Goal: Communication & Community: Connect with others

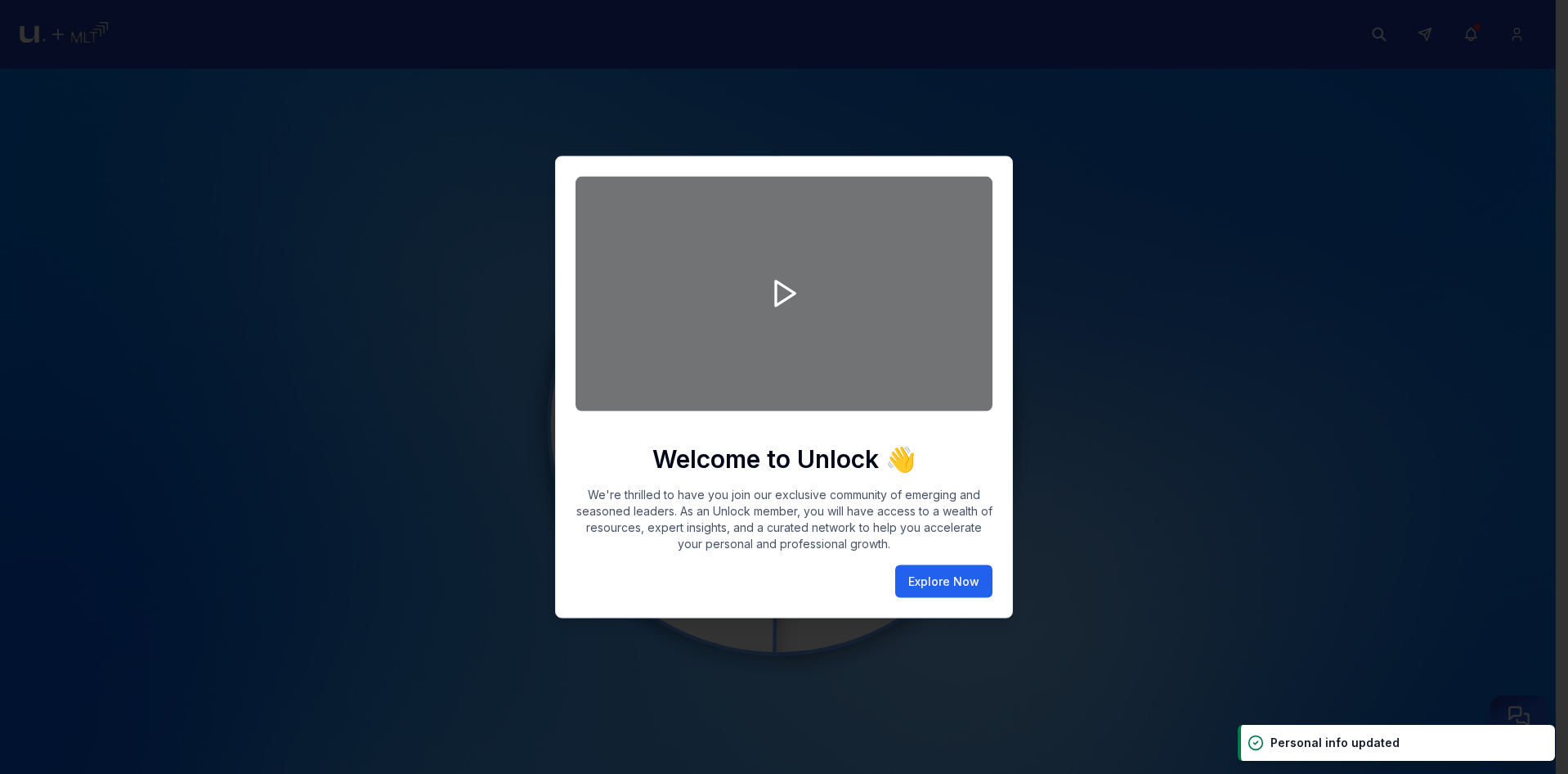
click at [956, 576] on button "Explore Now" at bounding box center [943, 581] width 97 height 33
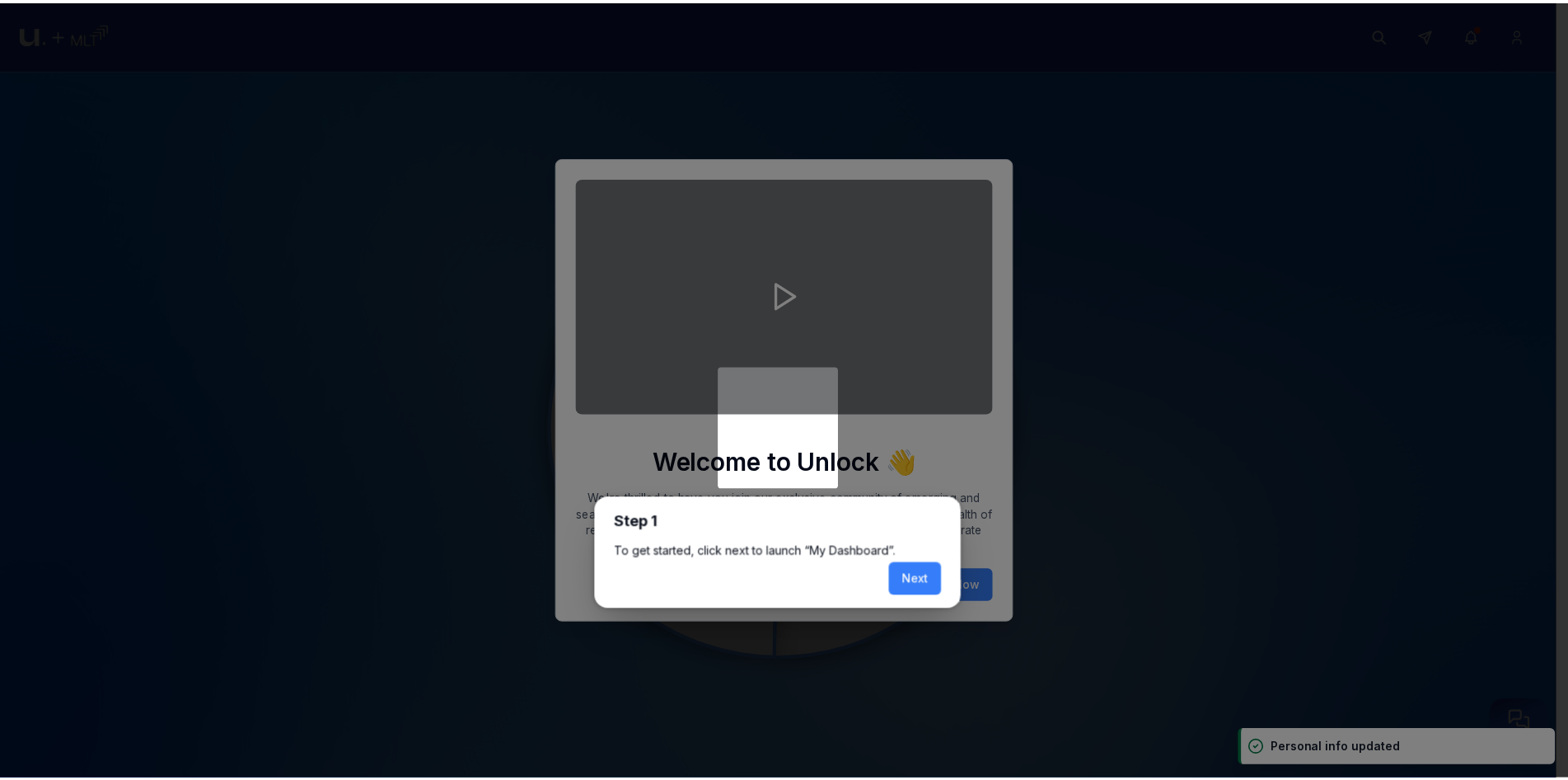
scroll to position [6, 0]
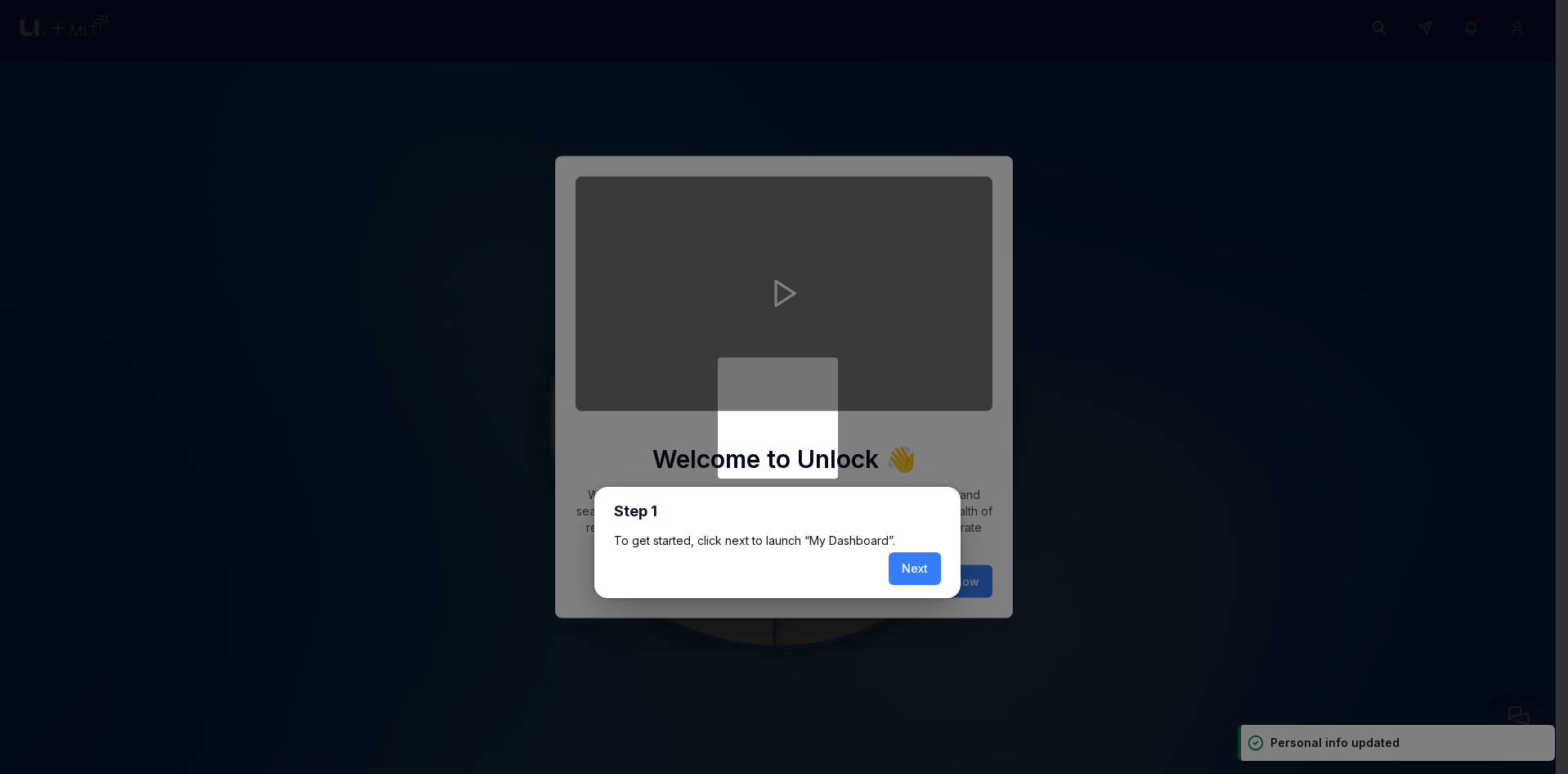
click at [957, 577] on body "Community Learning Opportunity Performance Mindset UZ My Dashboard Personal inf…" at bounding box center [777, 380] width 1555 height 774
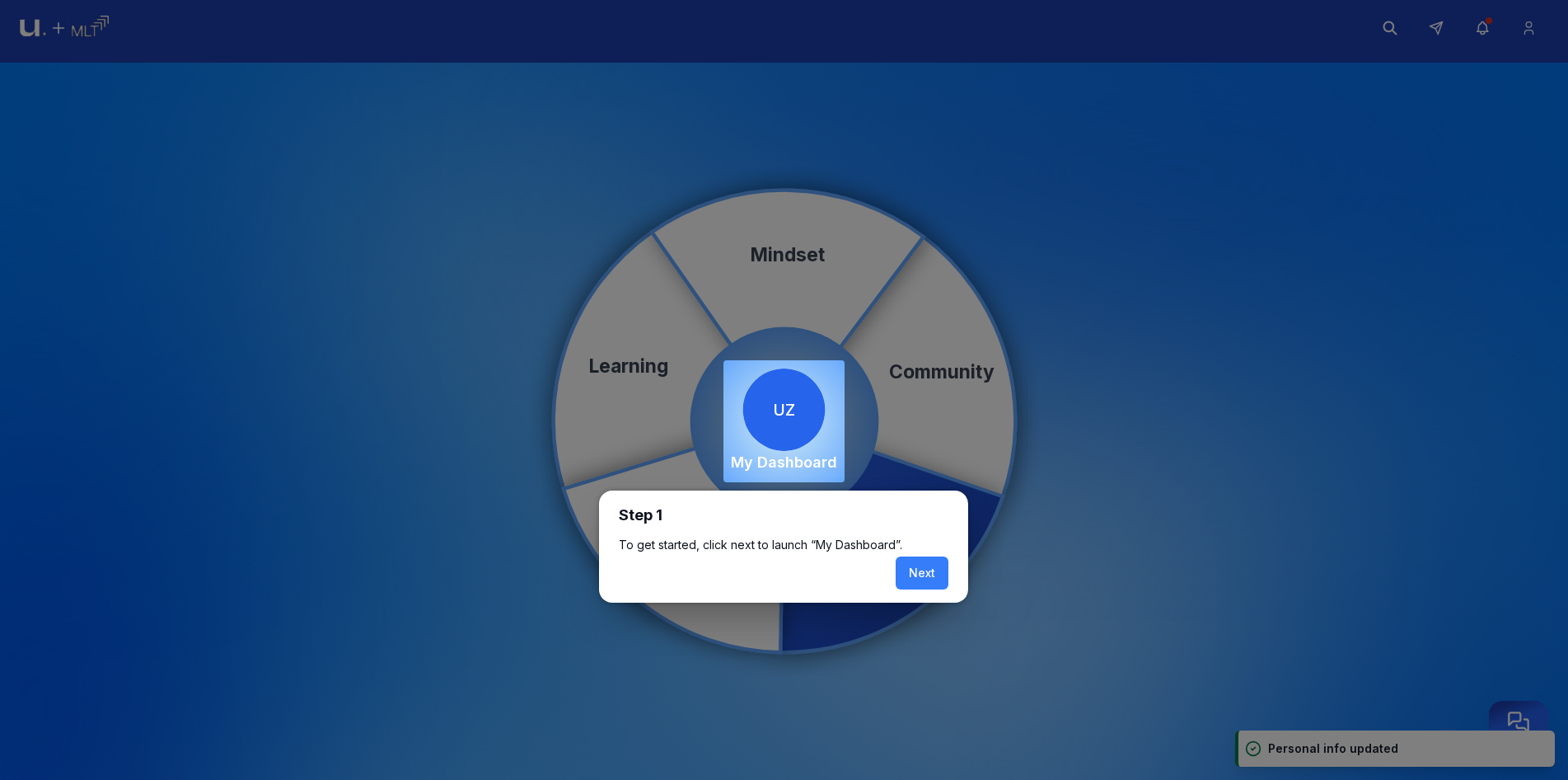
drag, startPoint x: 942, startPoint y: 558, endPoint x: 940, endPoint y: 569, distance: 11.2
click at [942, 561] on button "Next" at bounding box center [921, 573] width 52 height 33
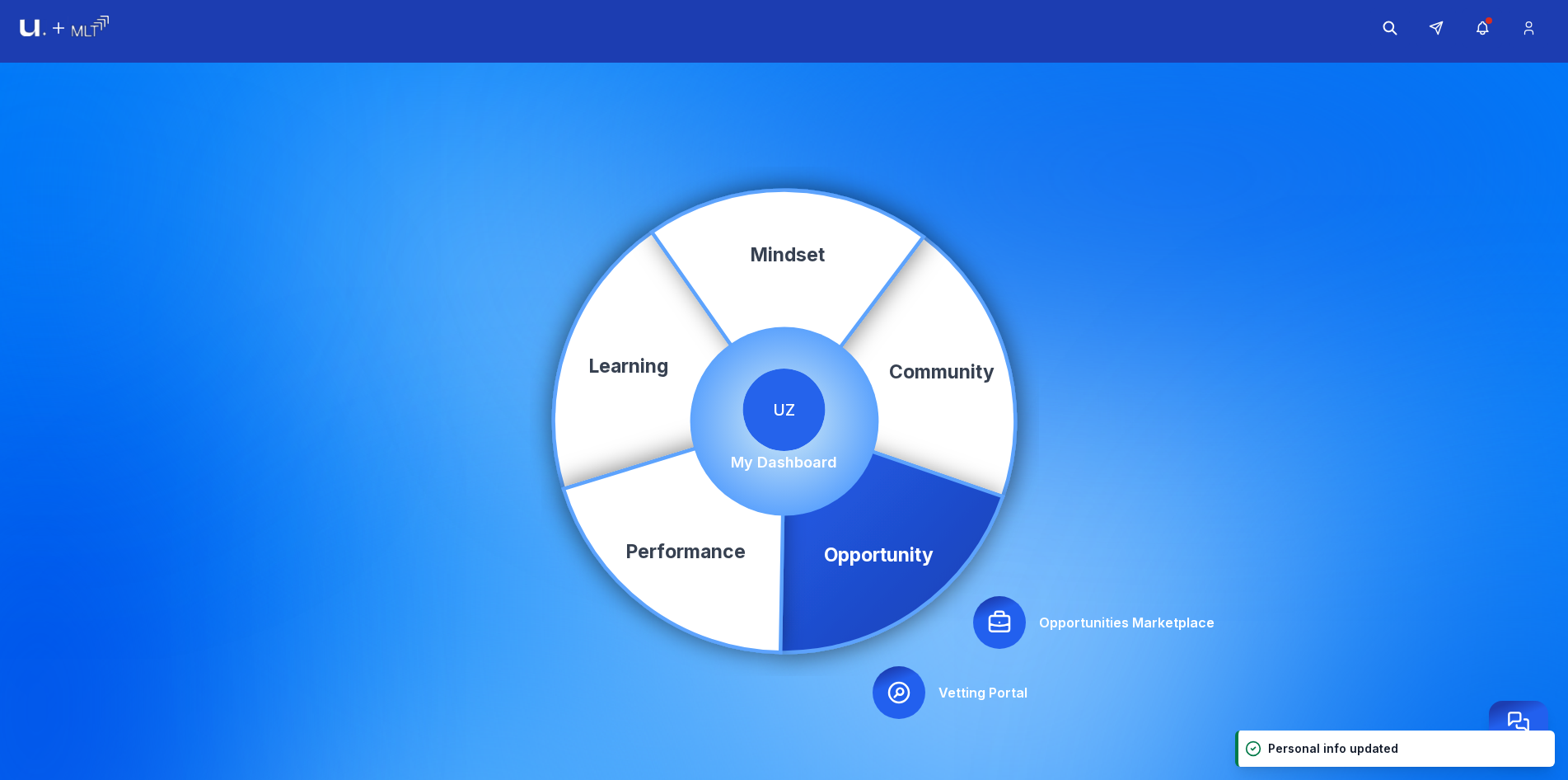
click at [941, 573] on icon at bounding box center [892, 536] width 222 height 231
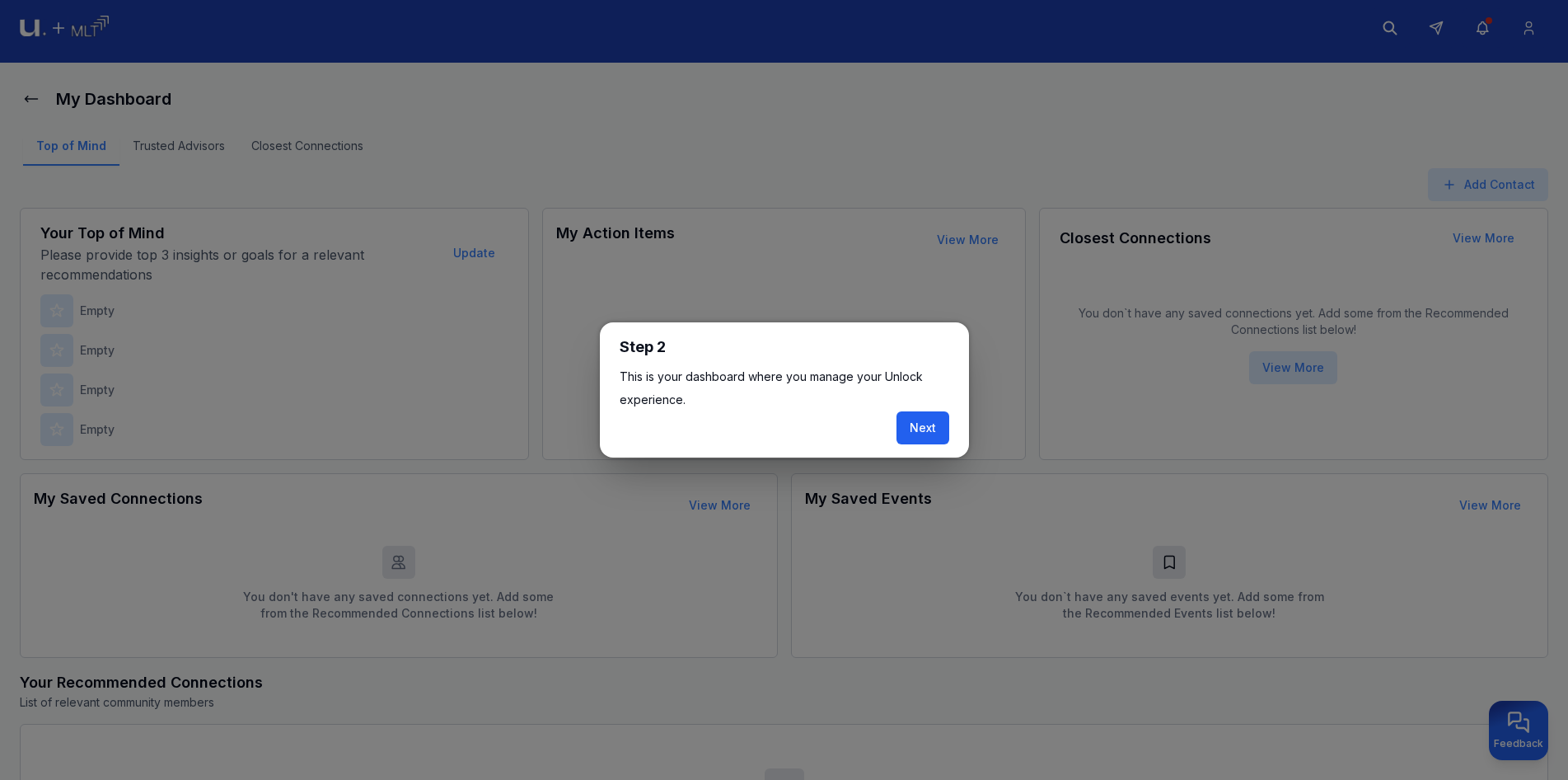
click at [912, 426] on button "Next" at bounding box center [922, 428] width 52 height 33
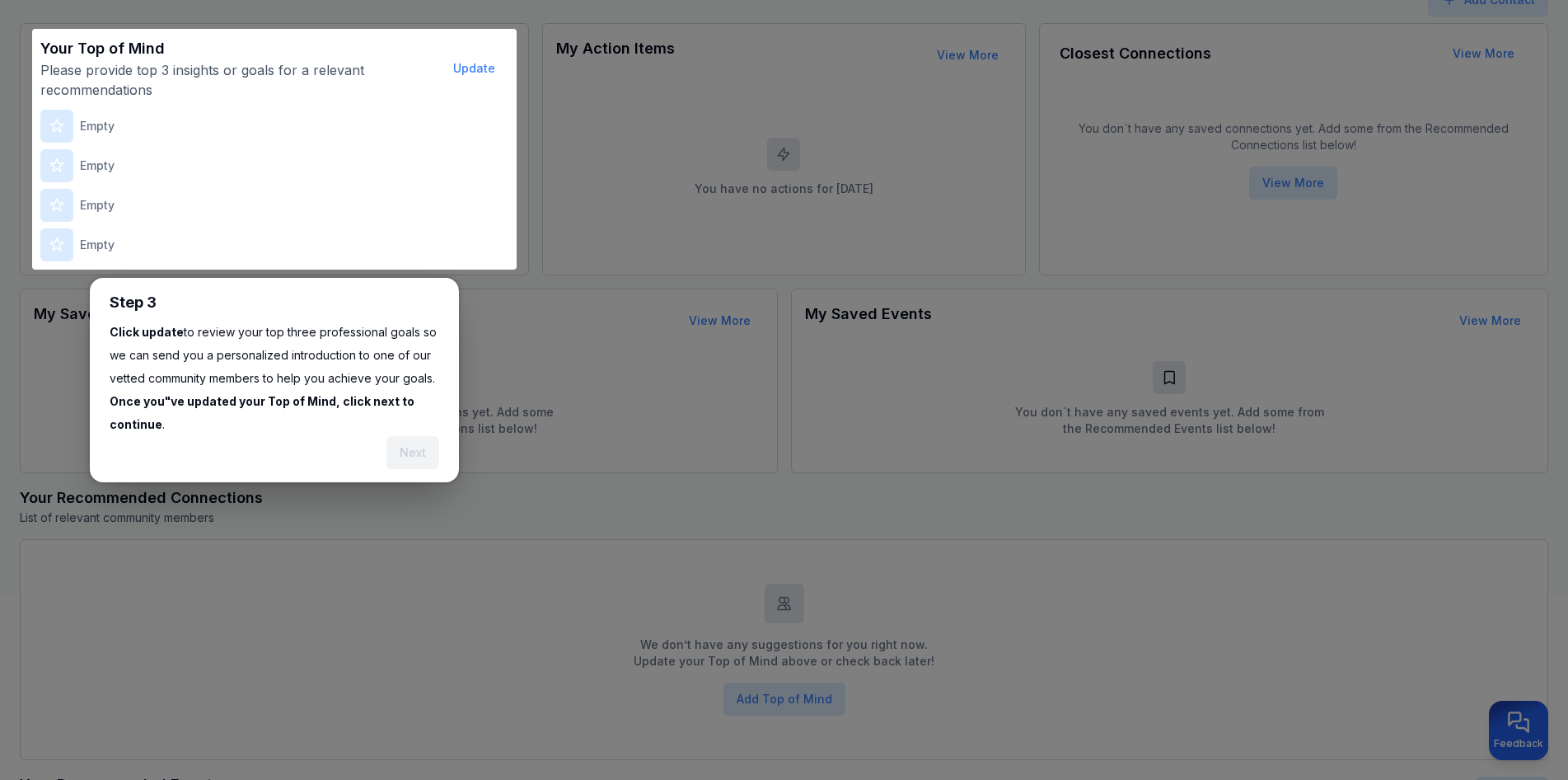
scroll to position [204, 0]
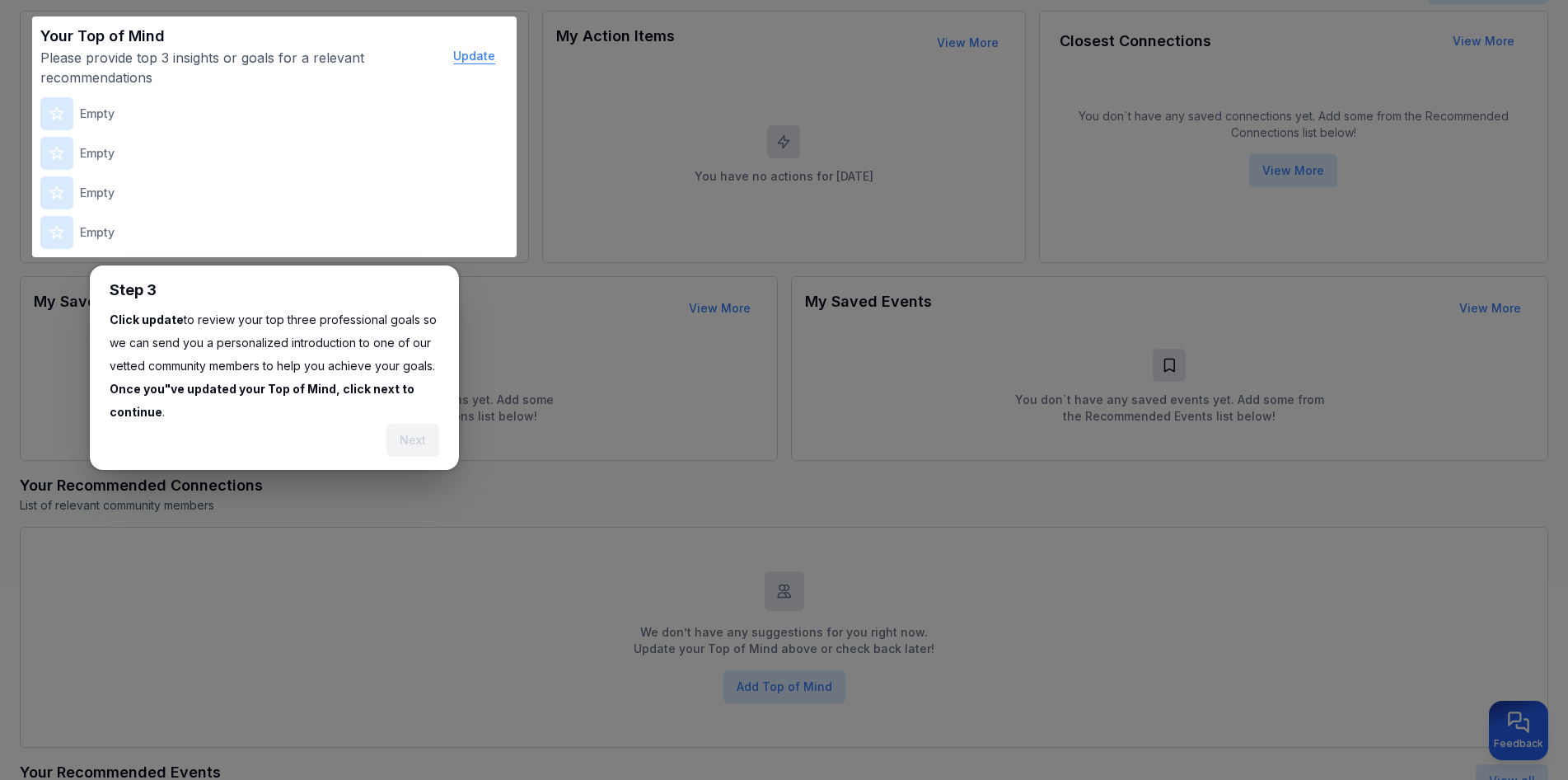
click at [474, 56] on button "Update" at bounding box center [474, 56] width 68 height 33
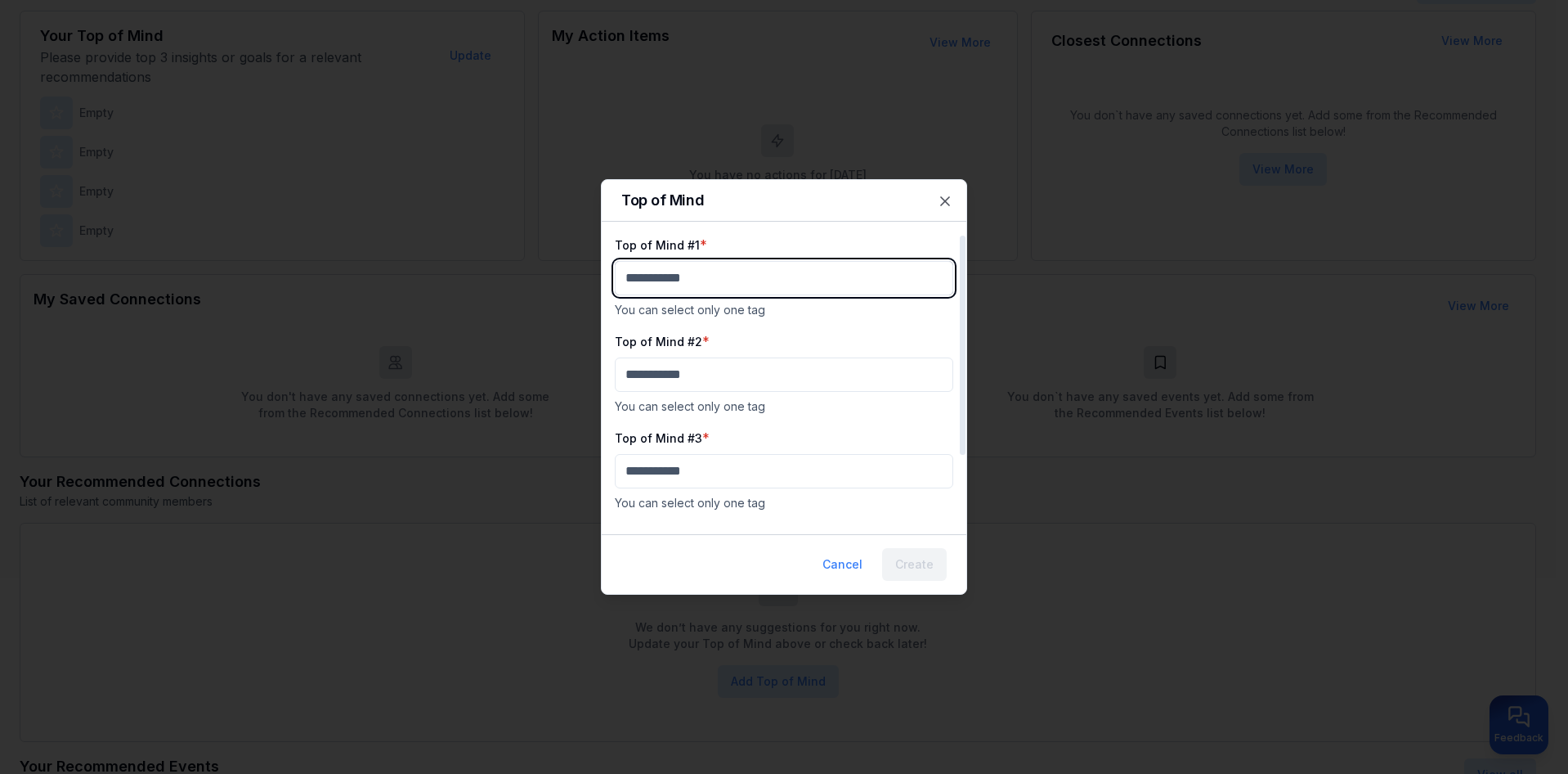
click at [688, 272] on body "My Dashboard Top of Mind Trusted Advisors Closest Connections Add Contact Your …" at bounding box center [777, 184] width 1555 height 774
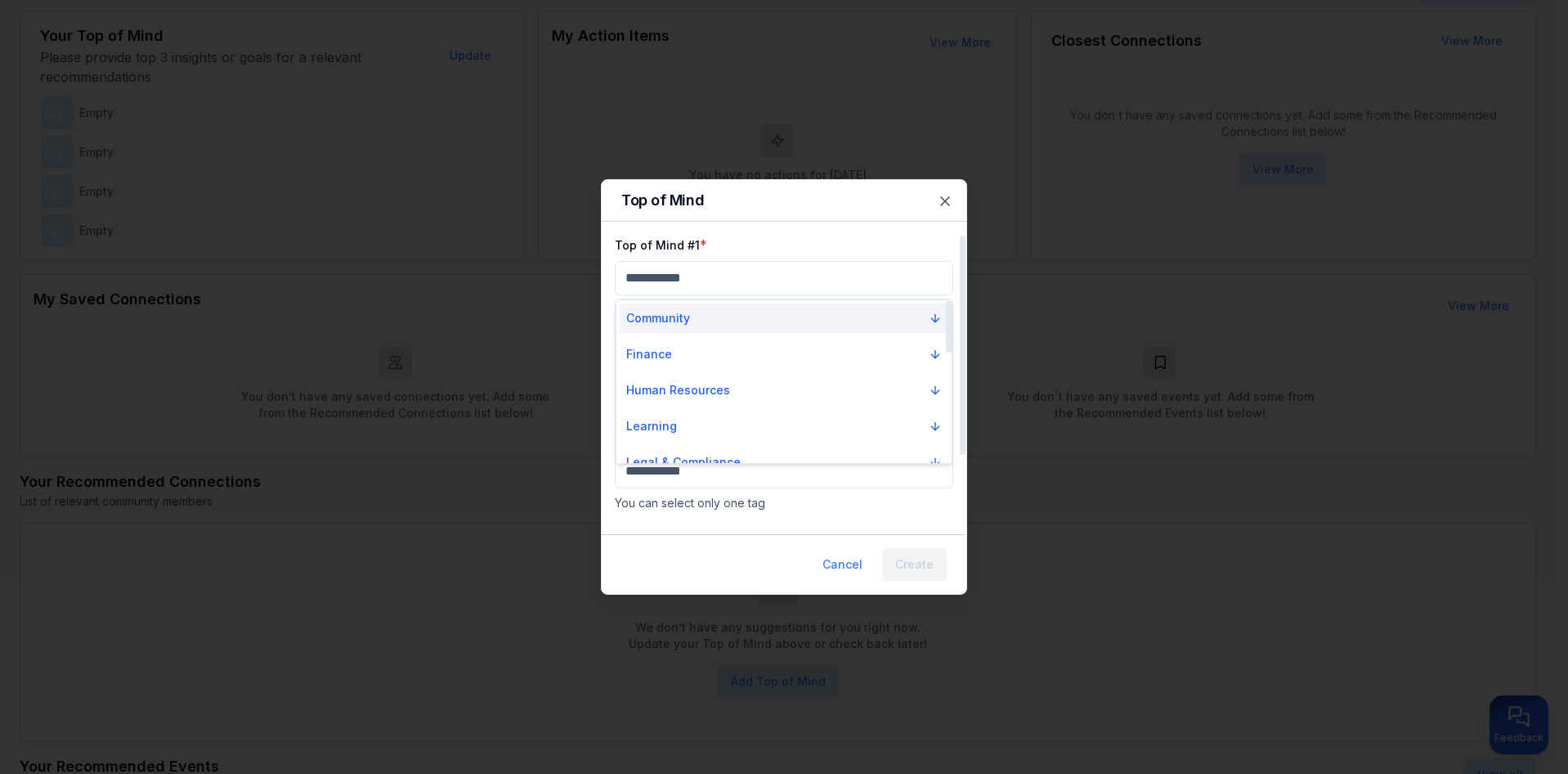
click at [675, 318] on p "Community" at bounding box center [658, 318] width 64 height 16
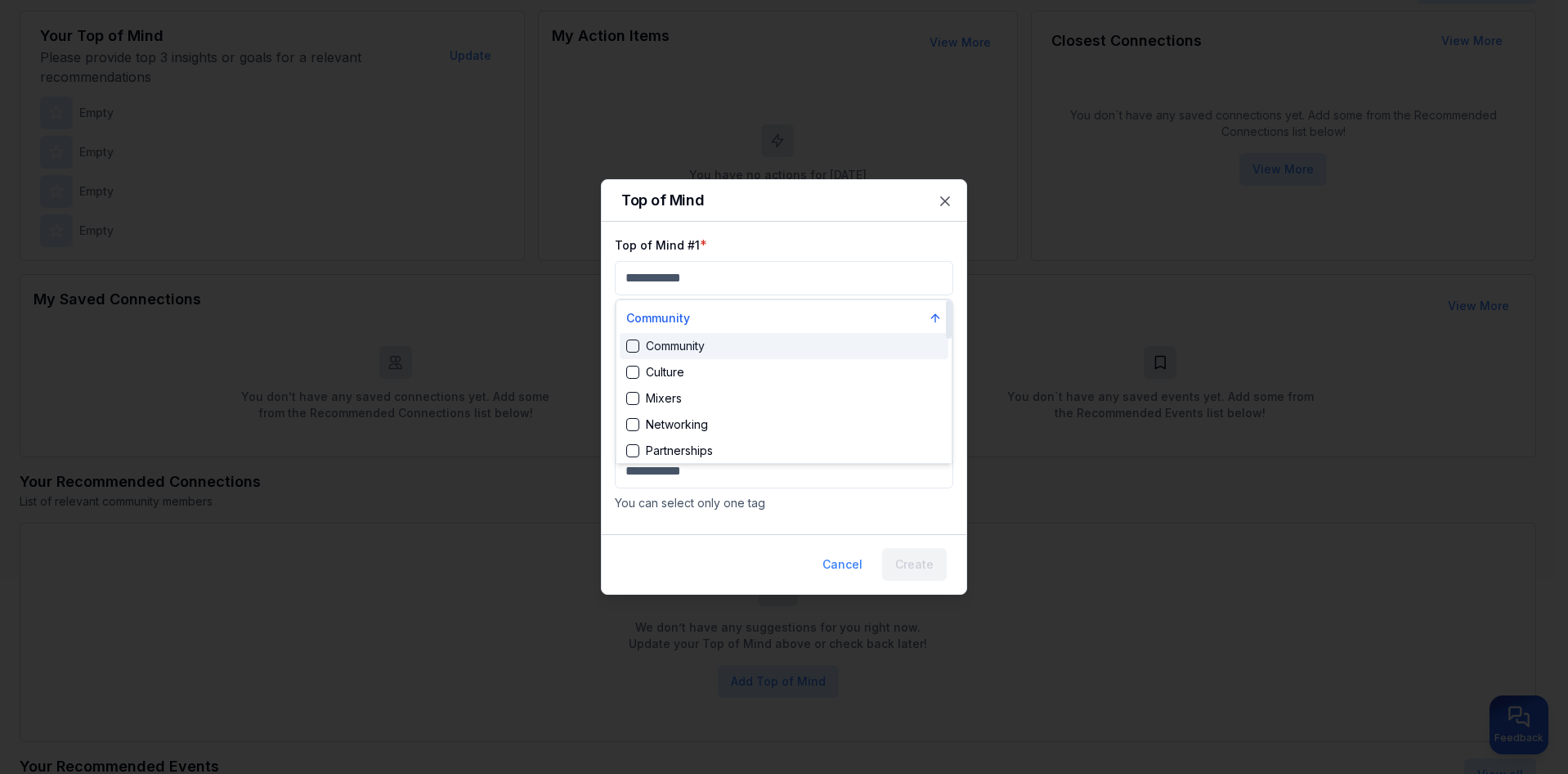
click at [686, 348] on div "Community" at bounding box center [665, 346] width 78 height 16
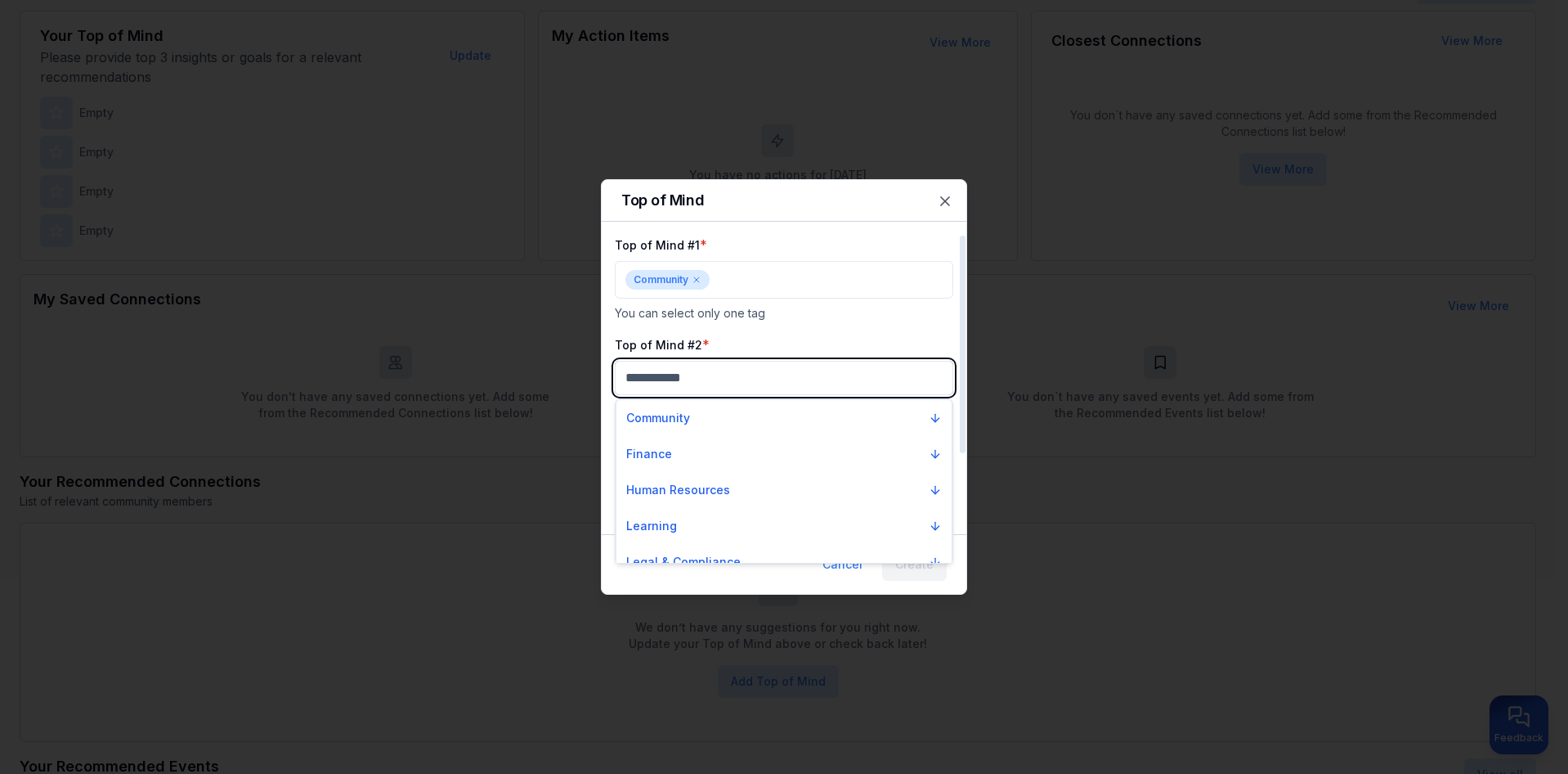
click at [707, 377] on body "My Dashboard Top of Mind Trusted Advisors Closest Connections Add Contact Your …" at bounding box center [777, 184] width 1555 height 774
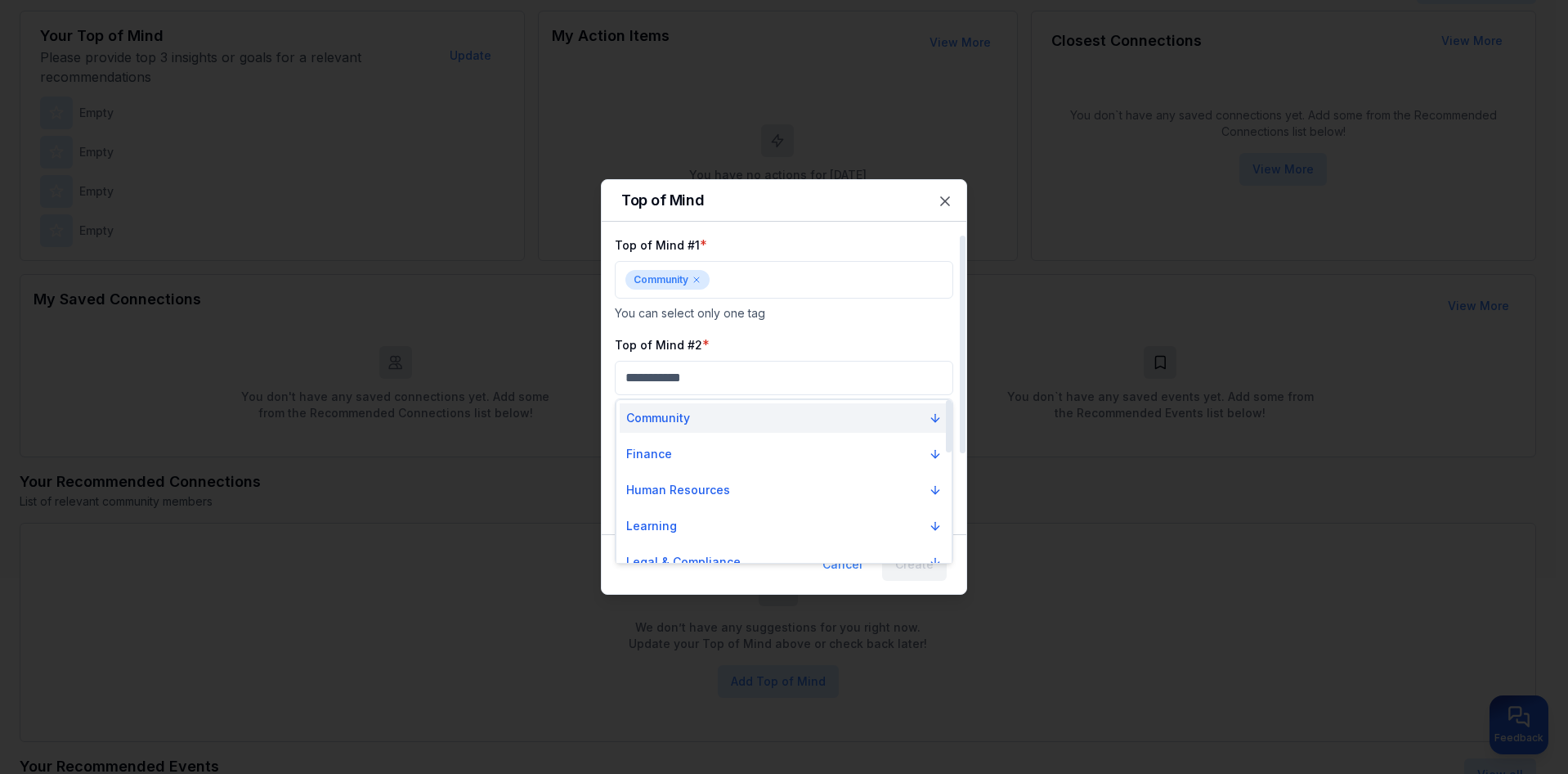
click at [706, 413] on button "Community" at bounding box center [784, 418] width 329 height 29
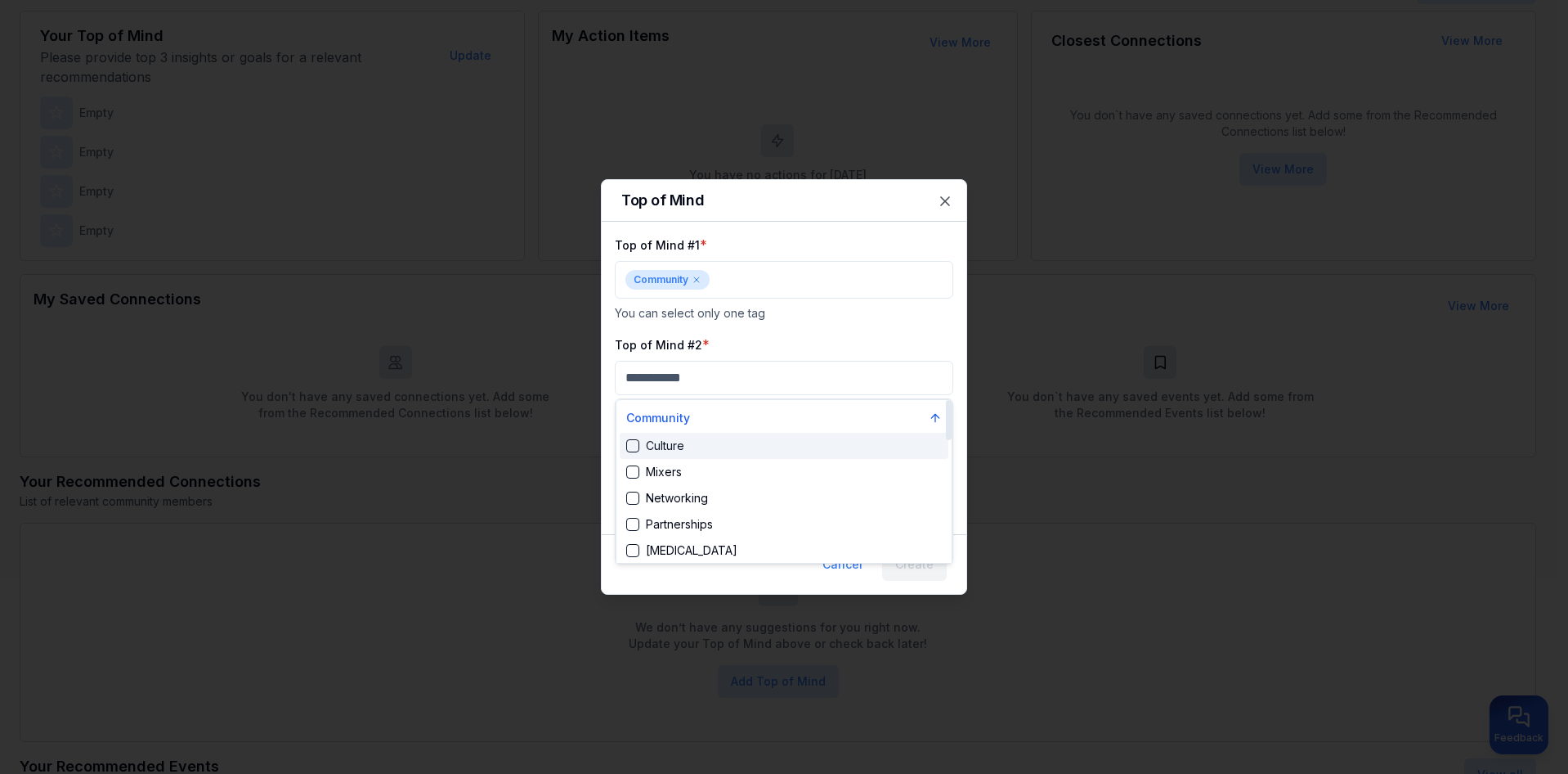
click at [707, 443] on div "Culture" at bounding box center [784, 446] width 329 height 26
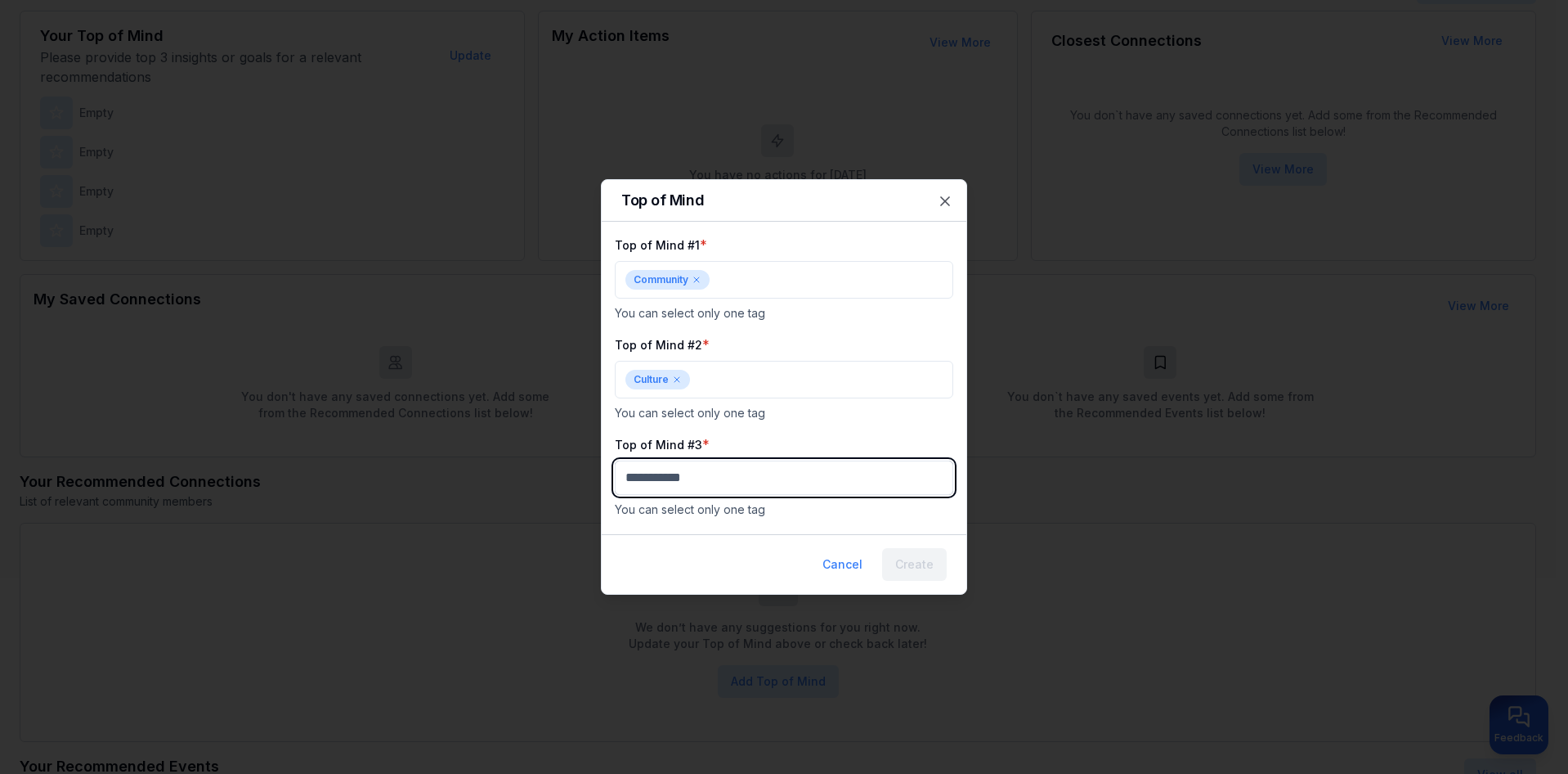
click at [718, 468] on body "My Dashboard Top of Mind Trusted Advisors Closest Connections Add Contact Your …" at bounding box center [777, 184] width 1555 height 774
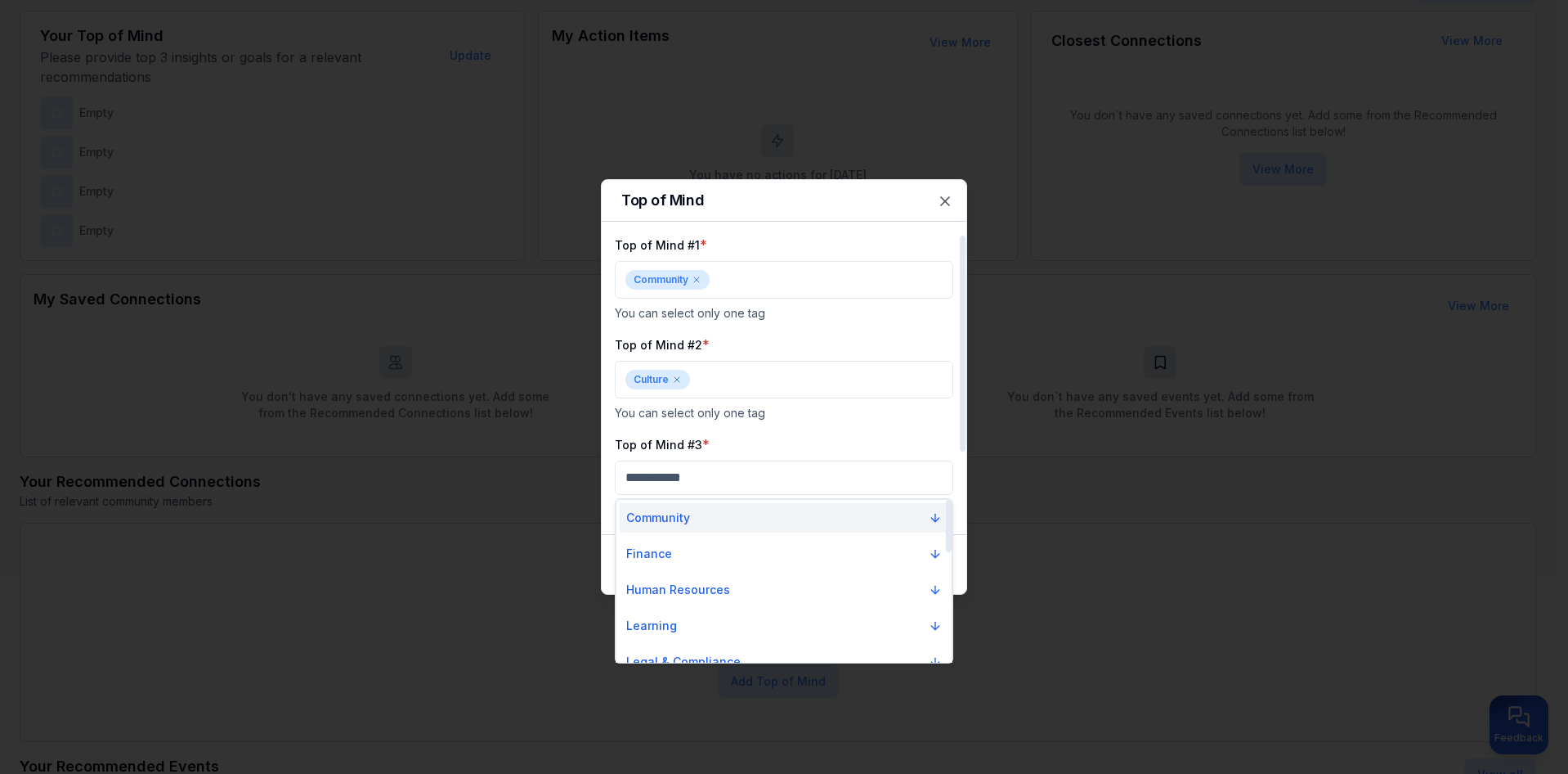
click at [724, 520] on button "Community" at bounding box center [784, 518] width 329 height 29
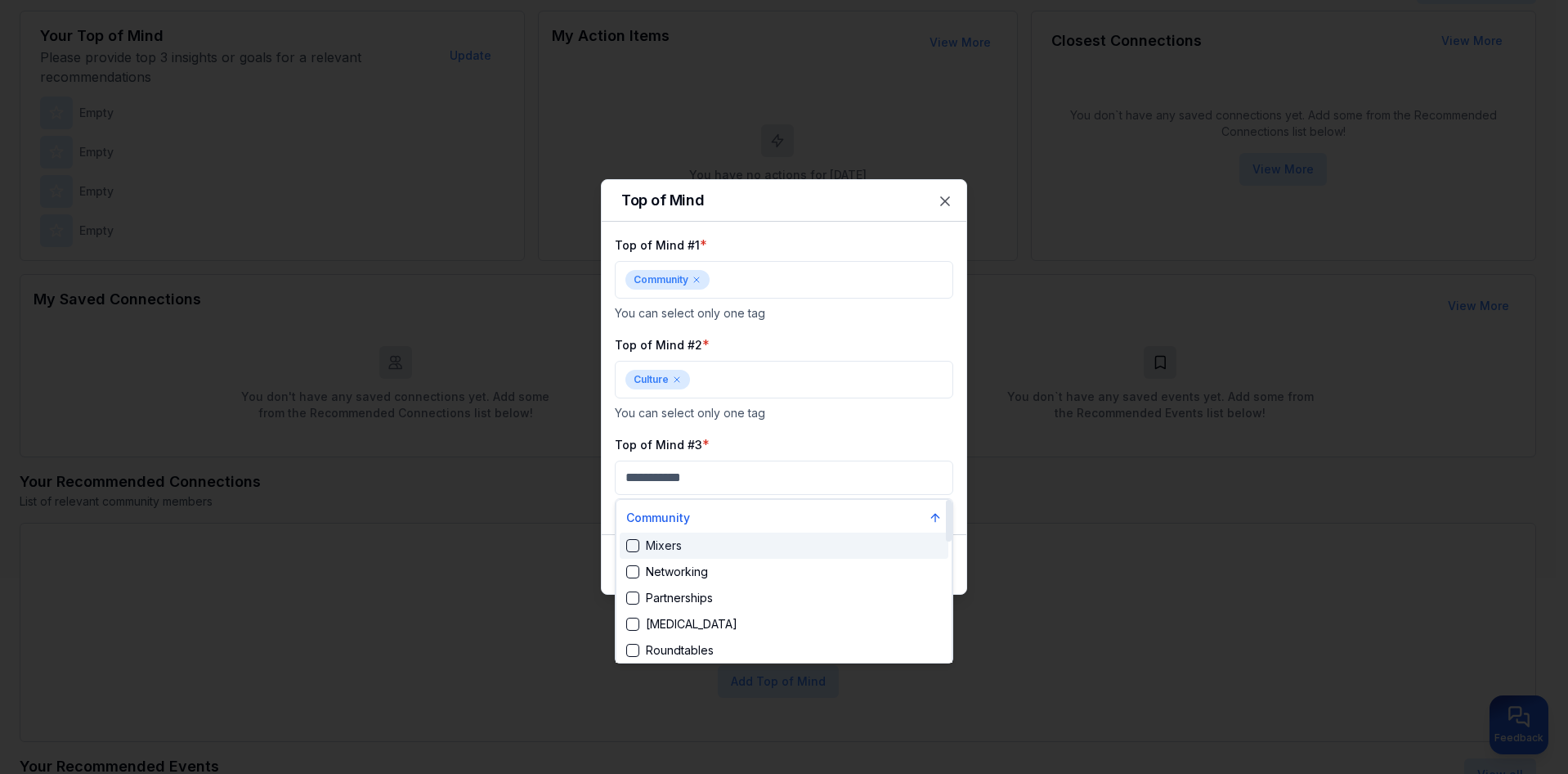
click at [731, 550] on div "Mixers" at bounding box center [784, 545] width 329 height 26
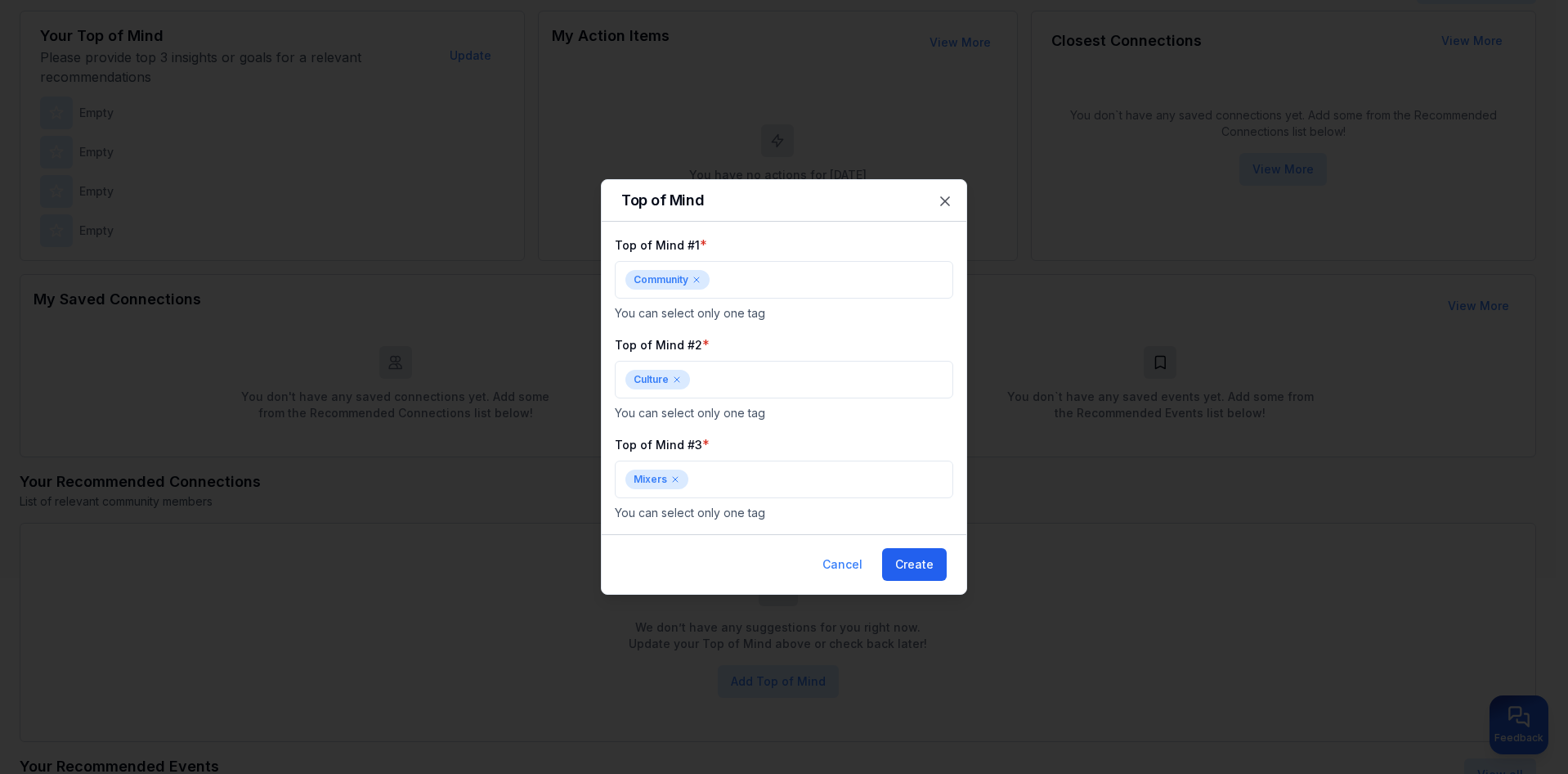
click at [904, 574] on button "Create" at bounding box center [914, 564] width 65 height 33
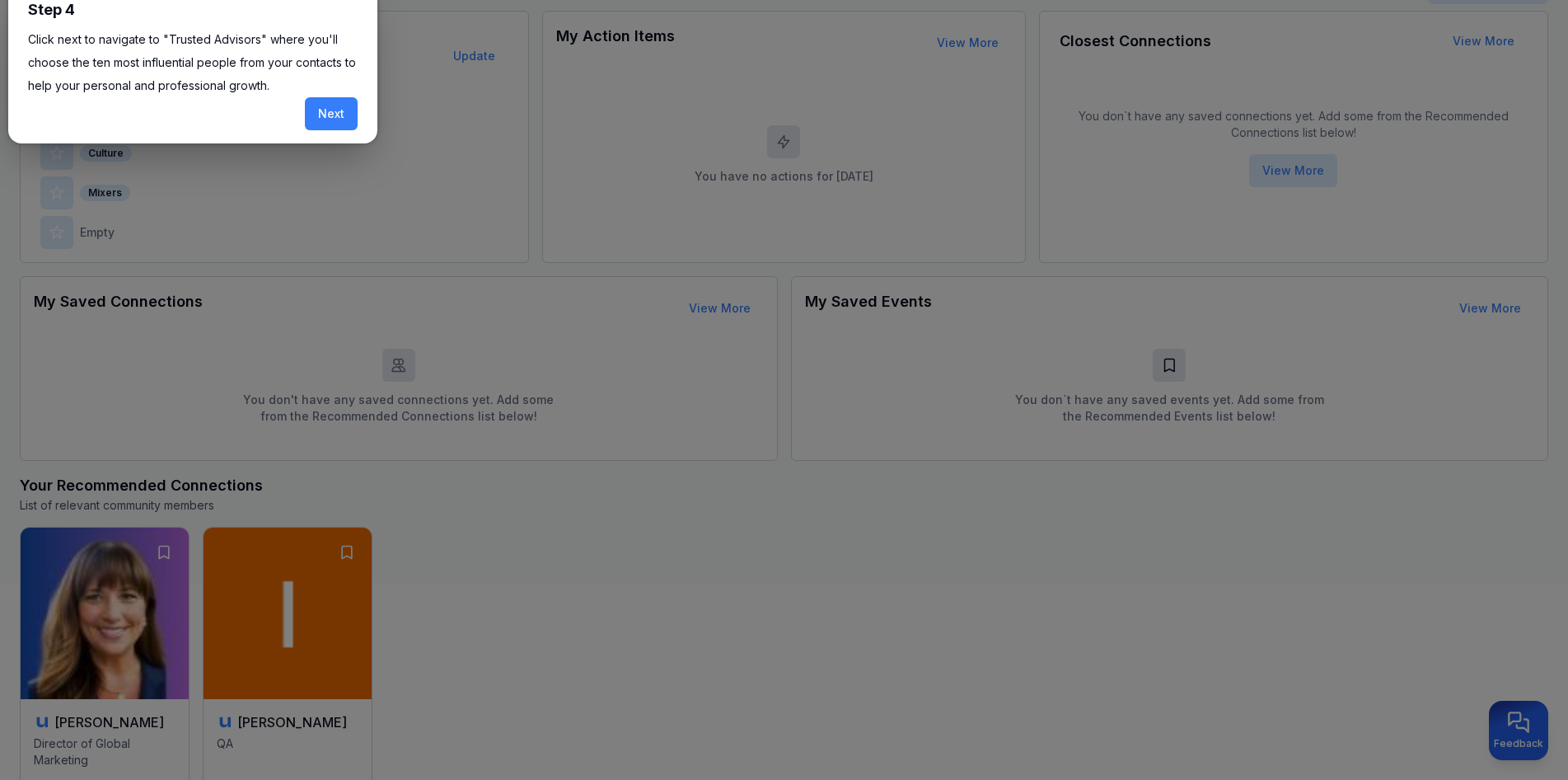
click at [343, 111] on button "Next" at bounding box center [331, 114] width 52 height 33
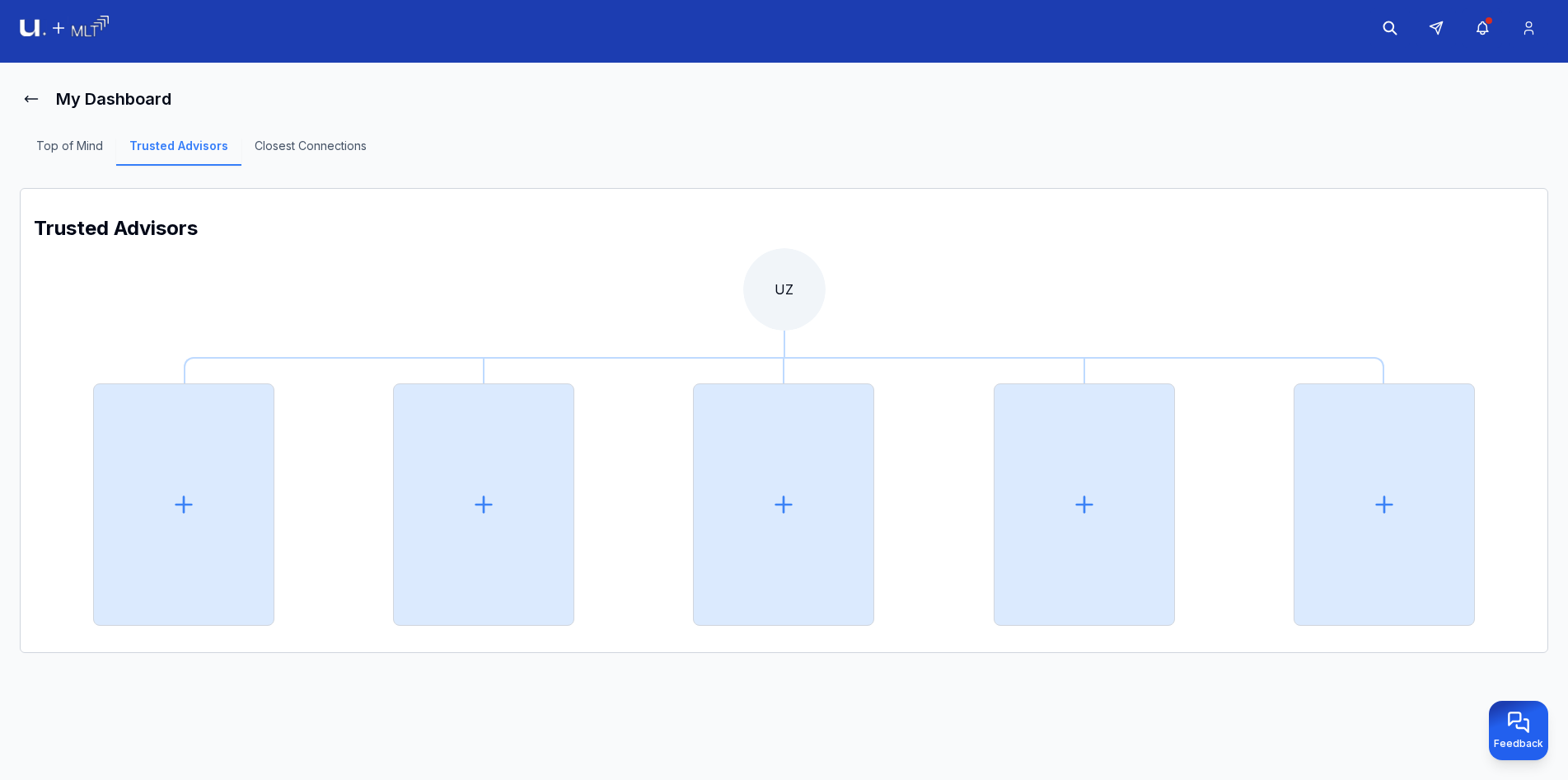
scroll to position [73, 0]
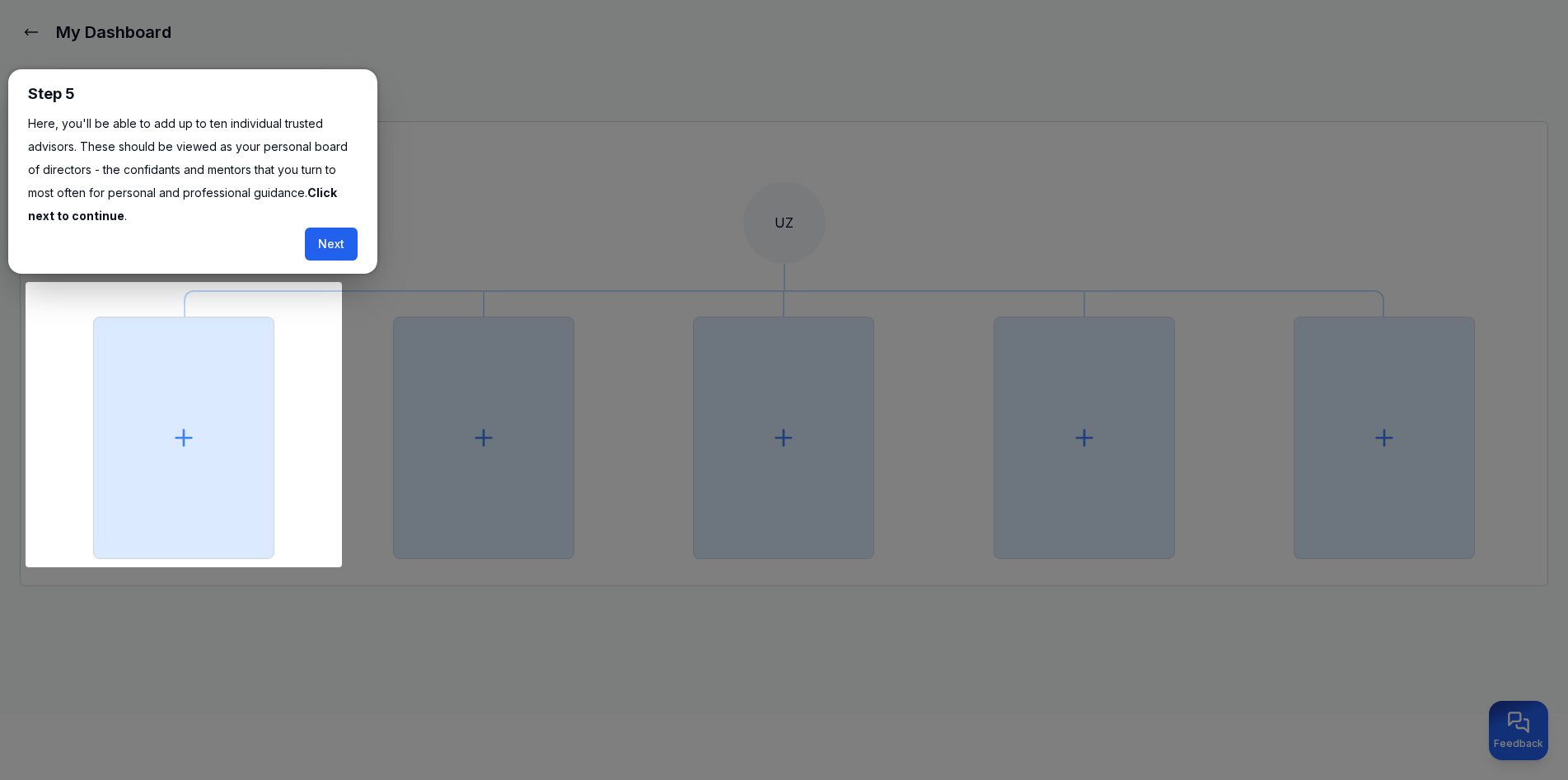
click at [324, 246] on button "Next" at bounding box center [331, 244] width 52 height 33
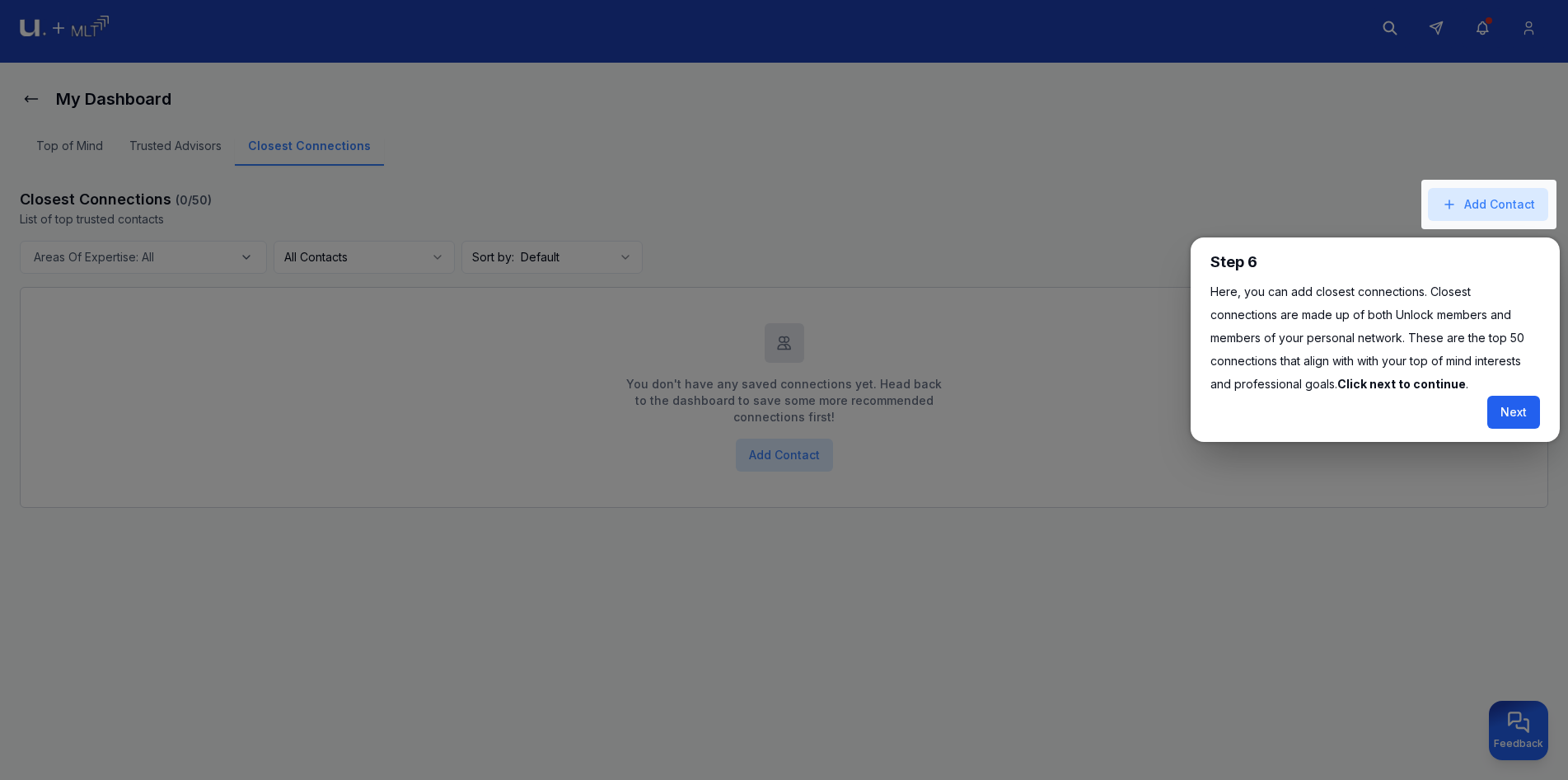
click at [1491, 416] on button "Next" at bounding box center [1513, 413] width 52 height 33
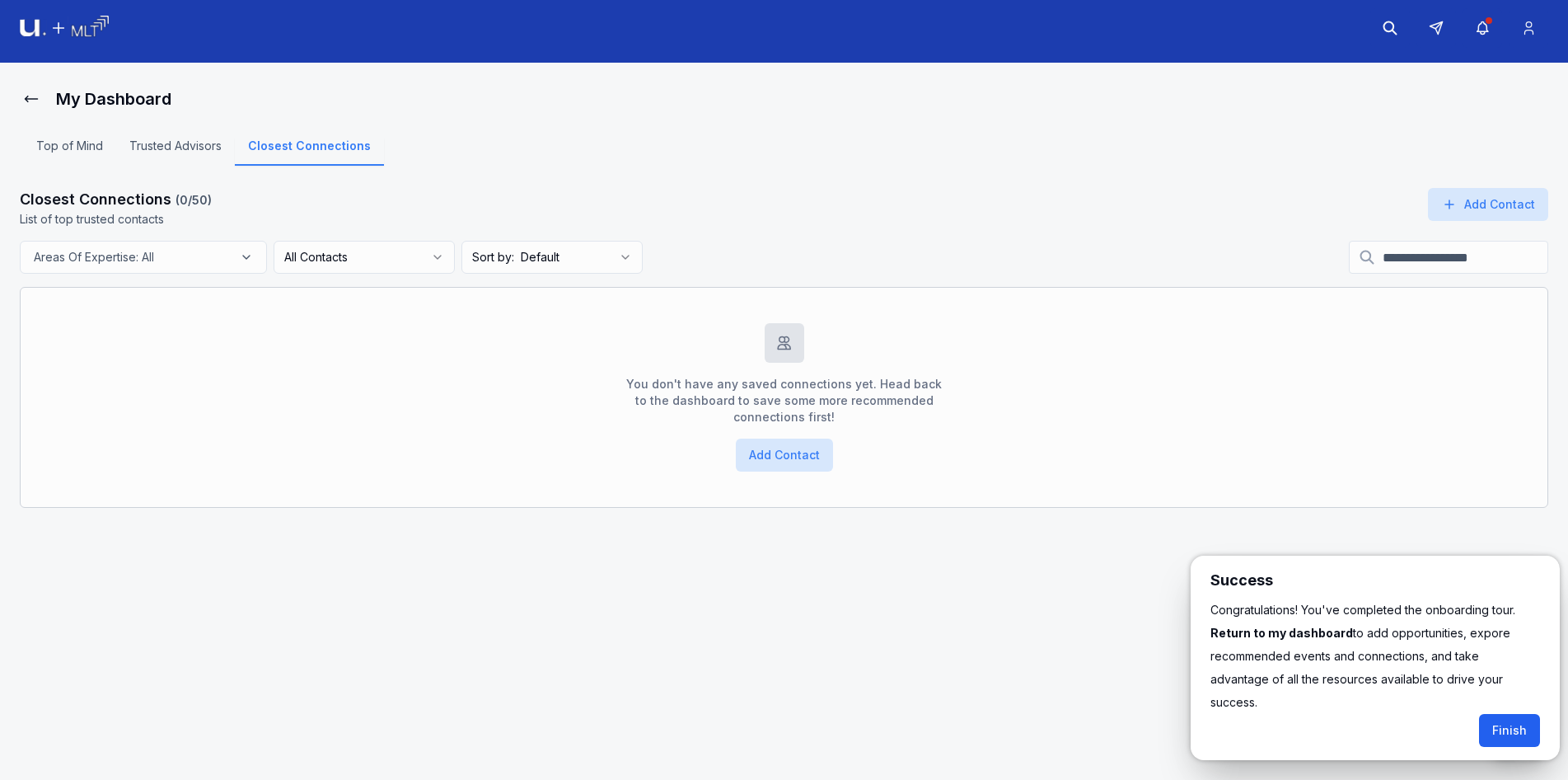
click at [1506, 714] on button "Finish" at bounding box center [1509, 730] width 61 height 33
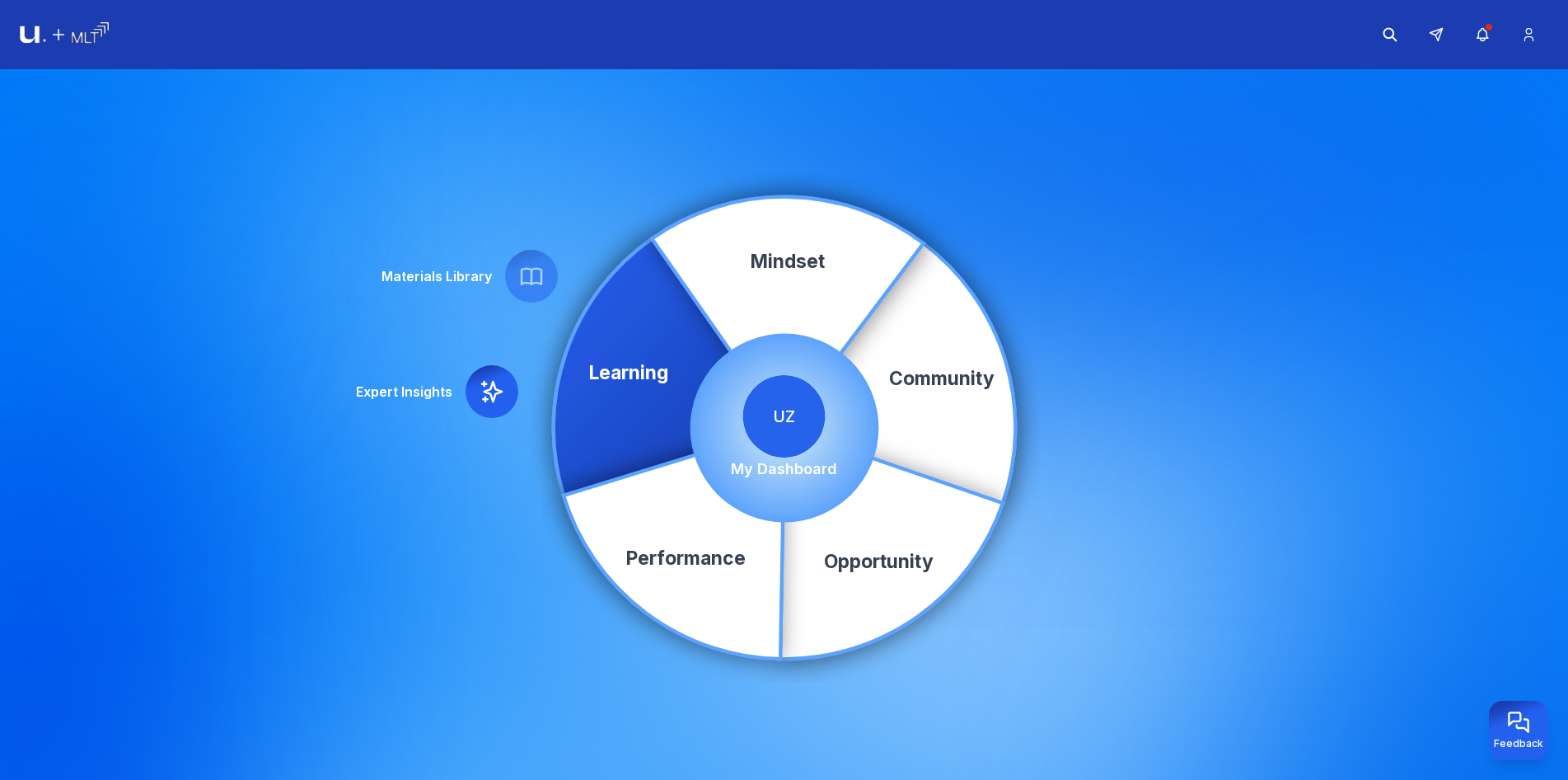
click at [795, 453] on div "UZ My Dashboard" at bounding box center [784, 427] width 107 height 106
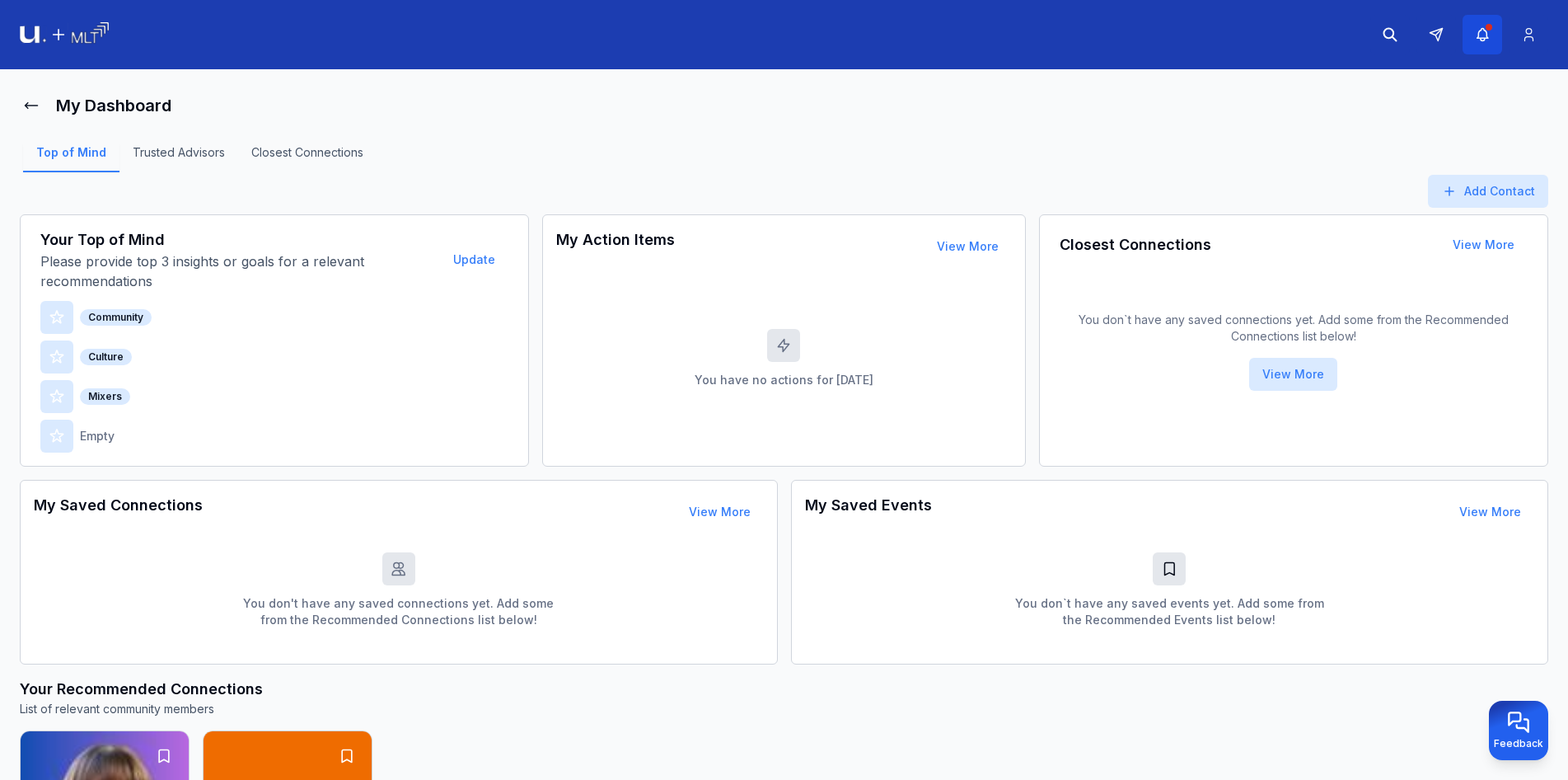
click at [1469, 35] on button "button" at bounding box center [1482, 34] width 39 height 40
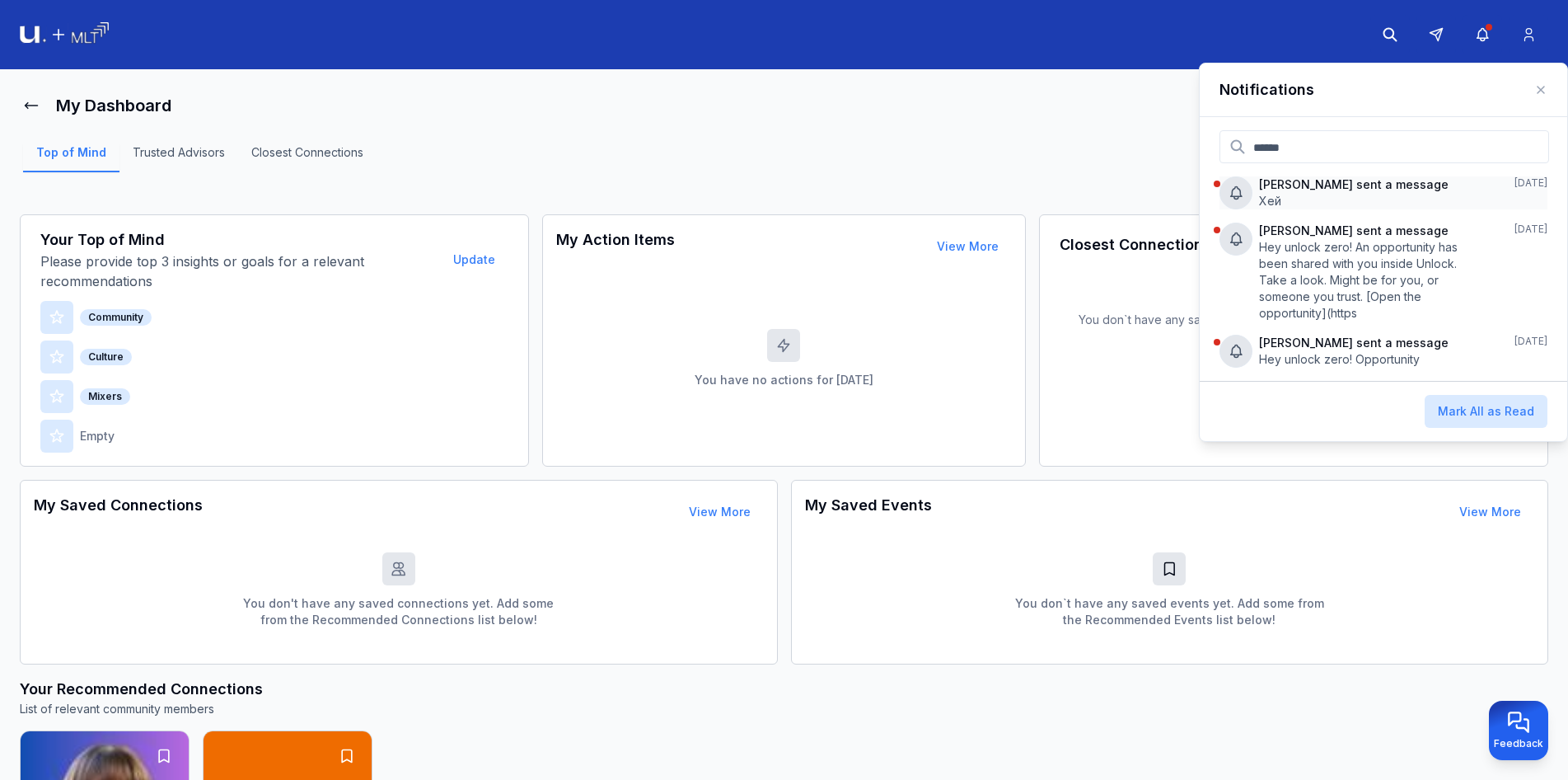
click at [1345, 199] on p "Хей" at bounding box center [1362, 201] width 207 height 17
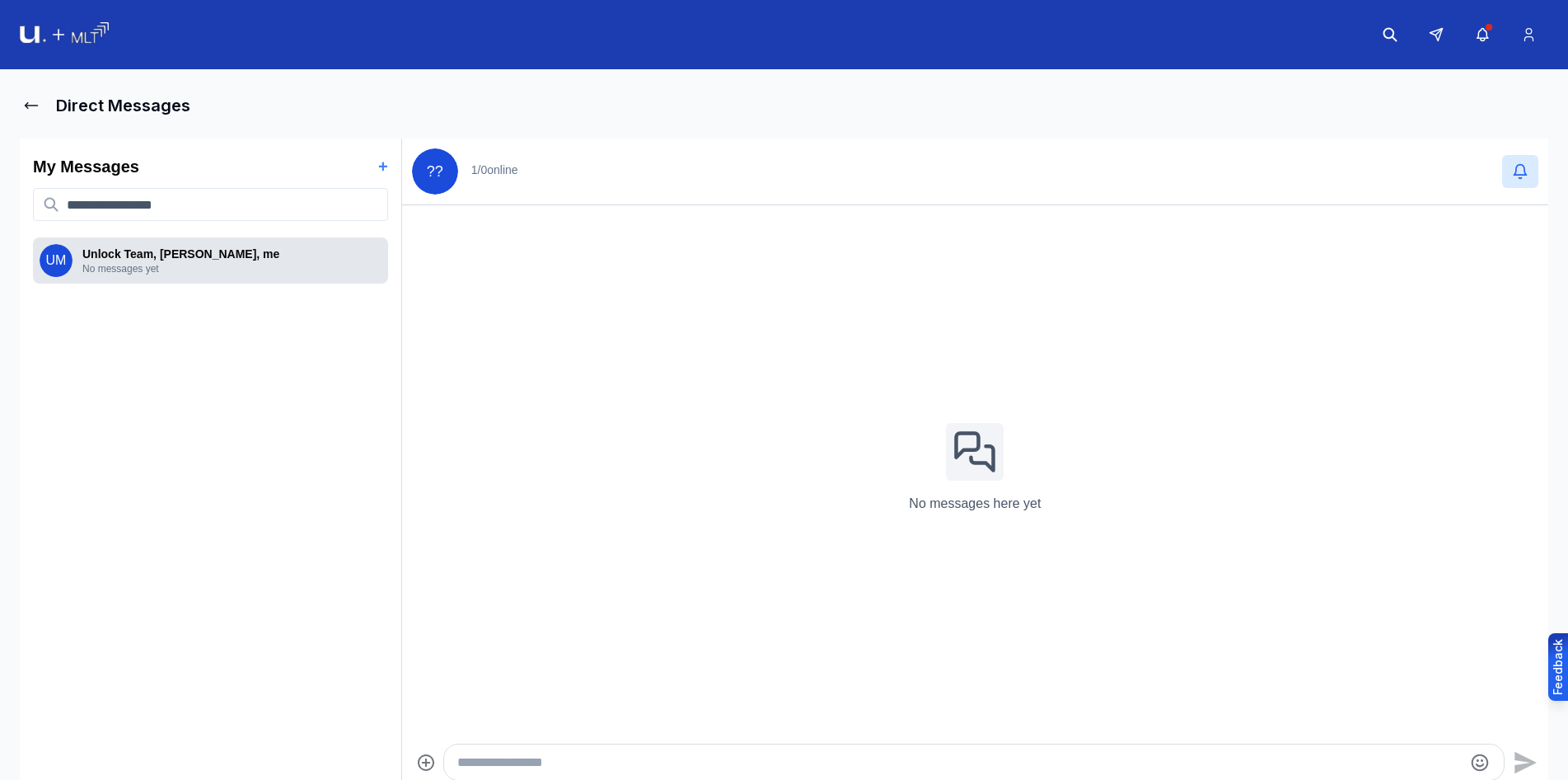
click at [186, 273] on p "No messages yet" at bounding box center [232, 268] width 299 height 13
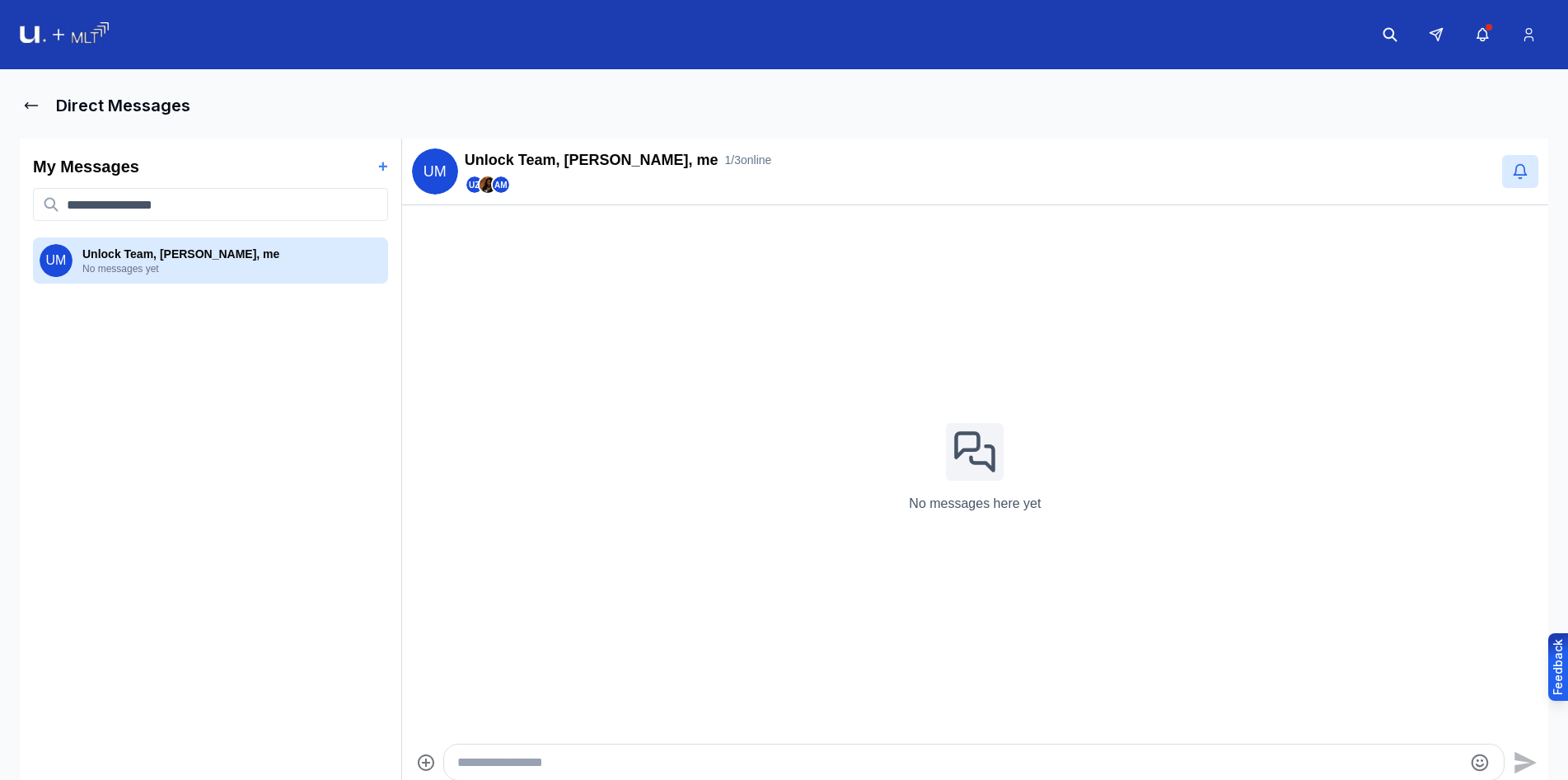
scroll to position [6, 0]
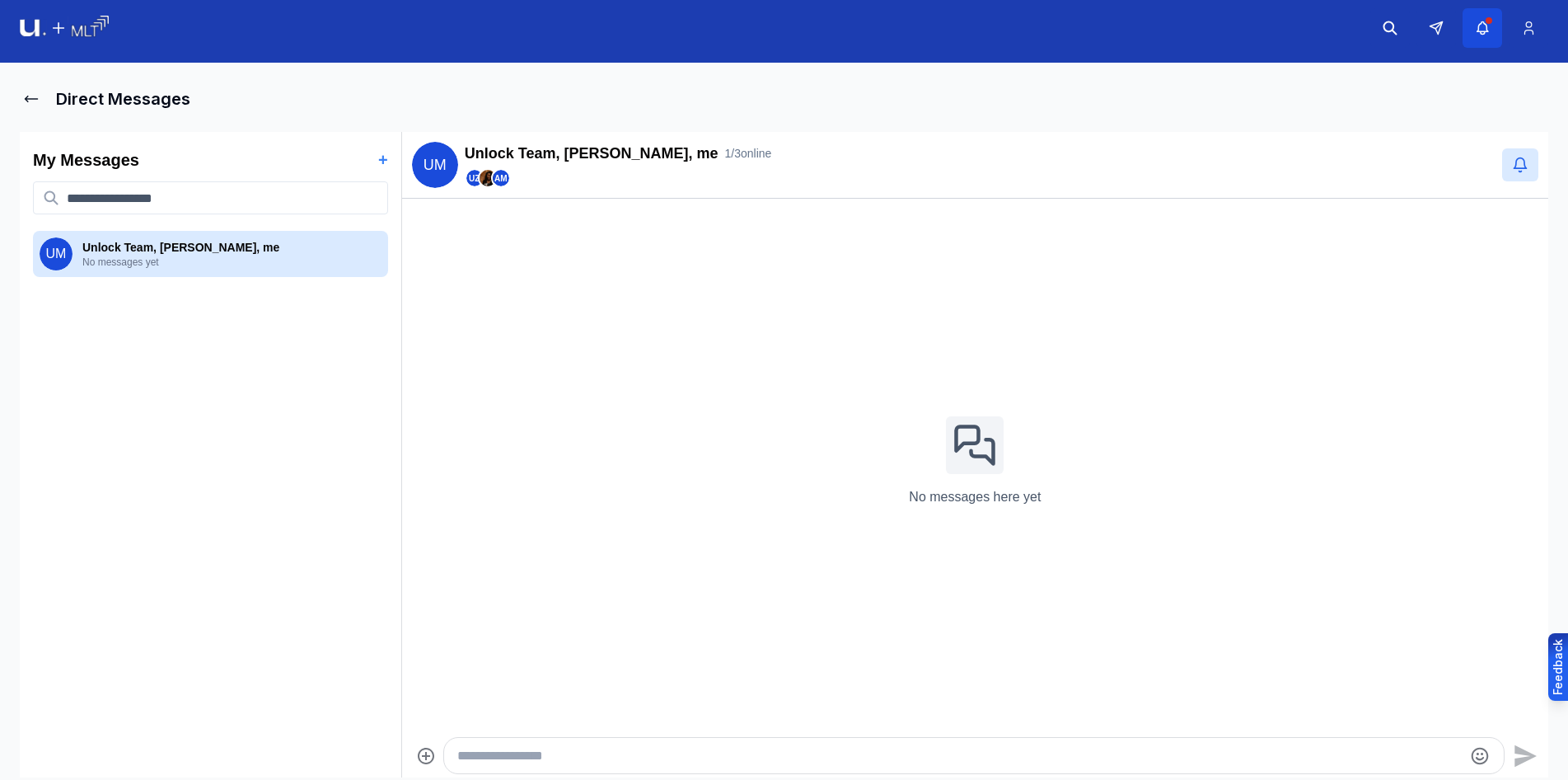
click at [1488, 33] on icon "button" at bounding box center [1483, 28] width 17 height 17
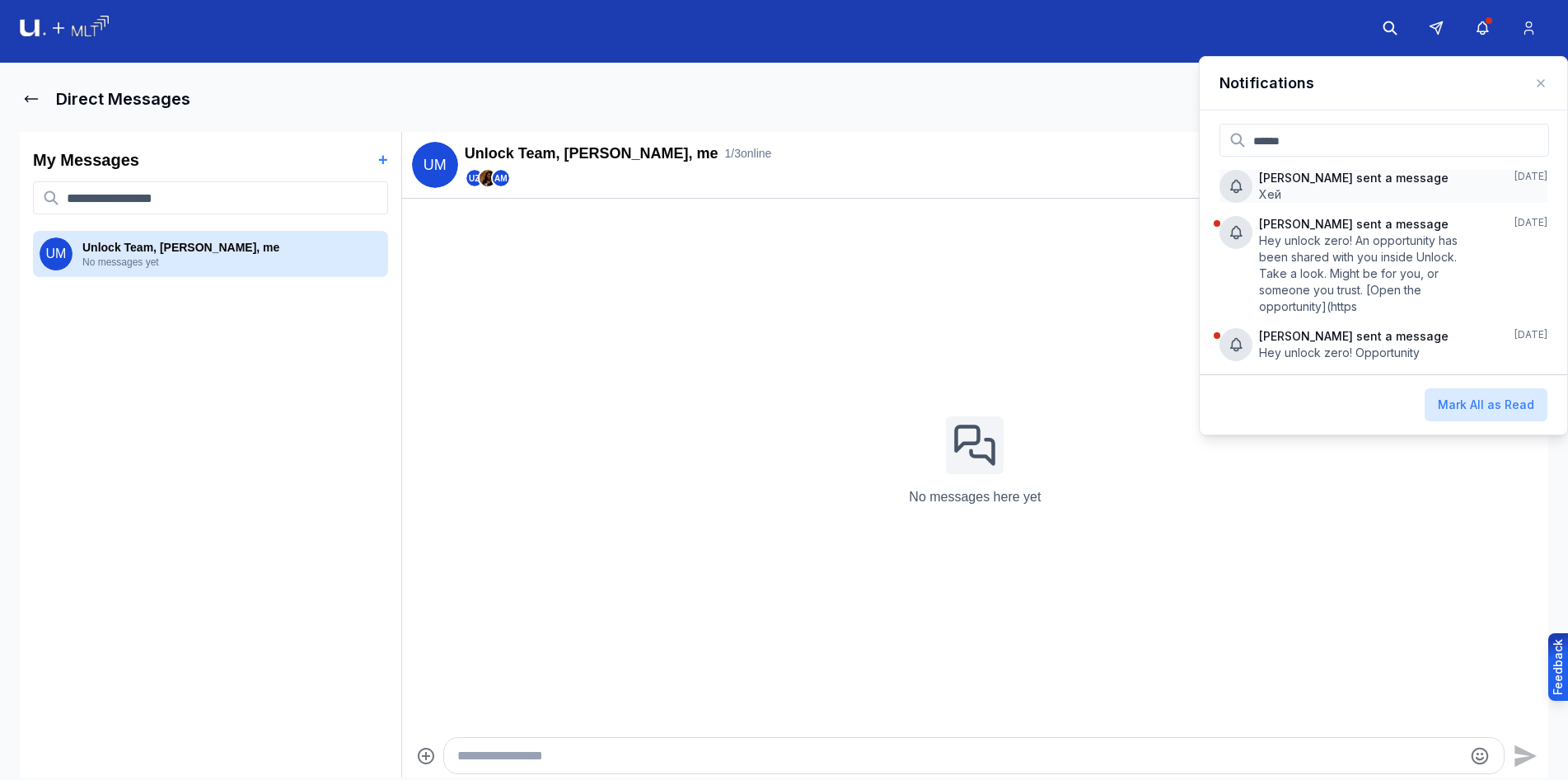
click at [1243, 186] on icon at bounding box center [1236, 187] width 17 height 17
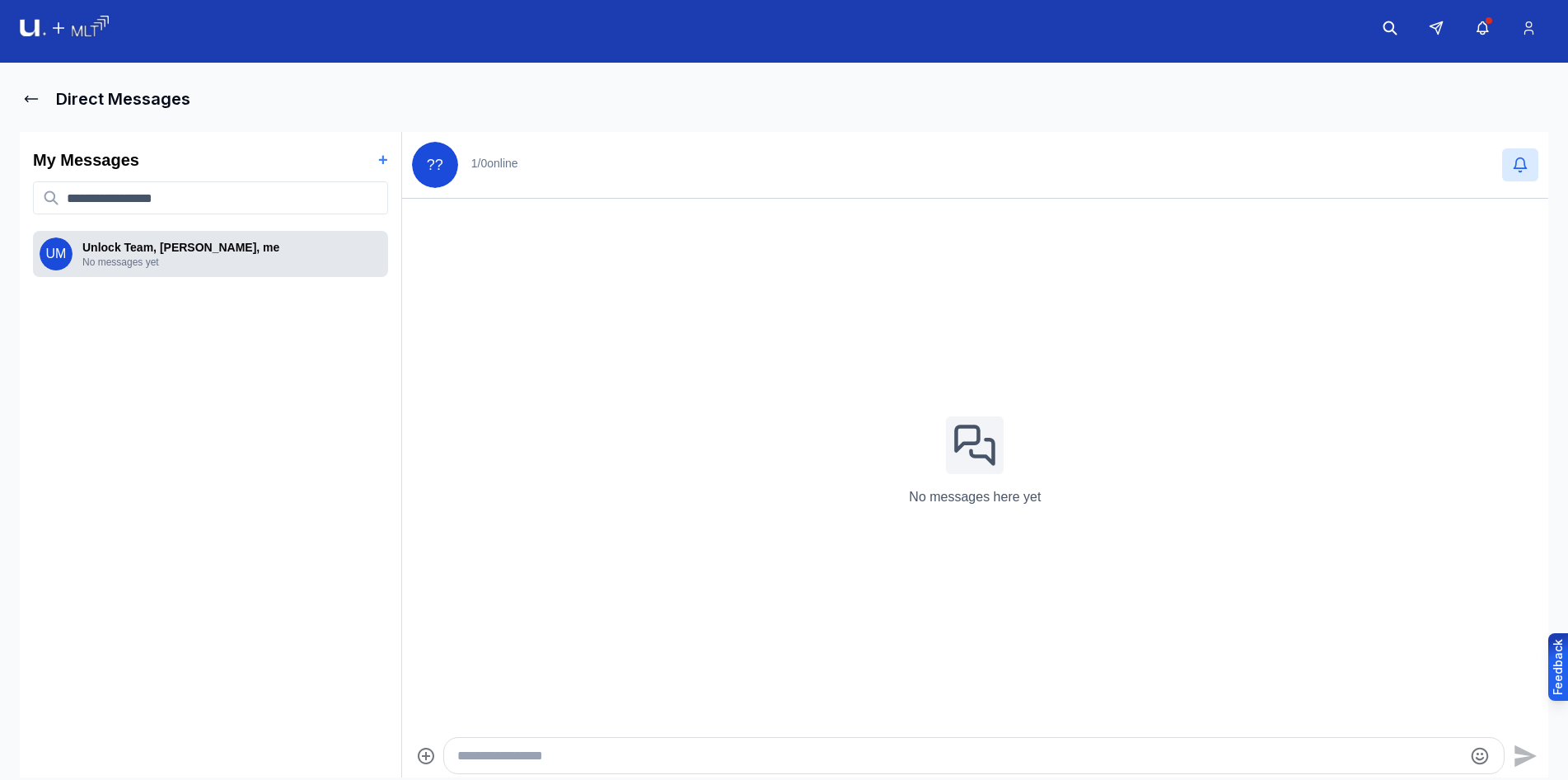
click at [224, 254] on p "Unlock Team, [PERSON_NAME], me" at bounding box center [232, 247] width 299 height 17
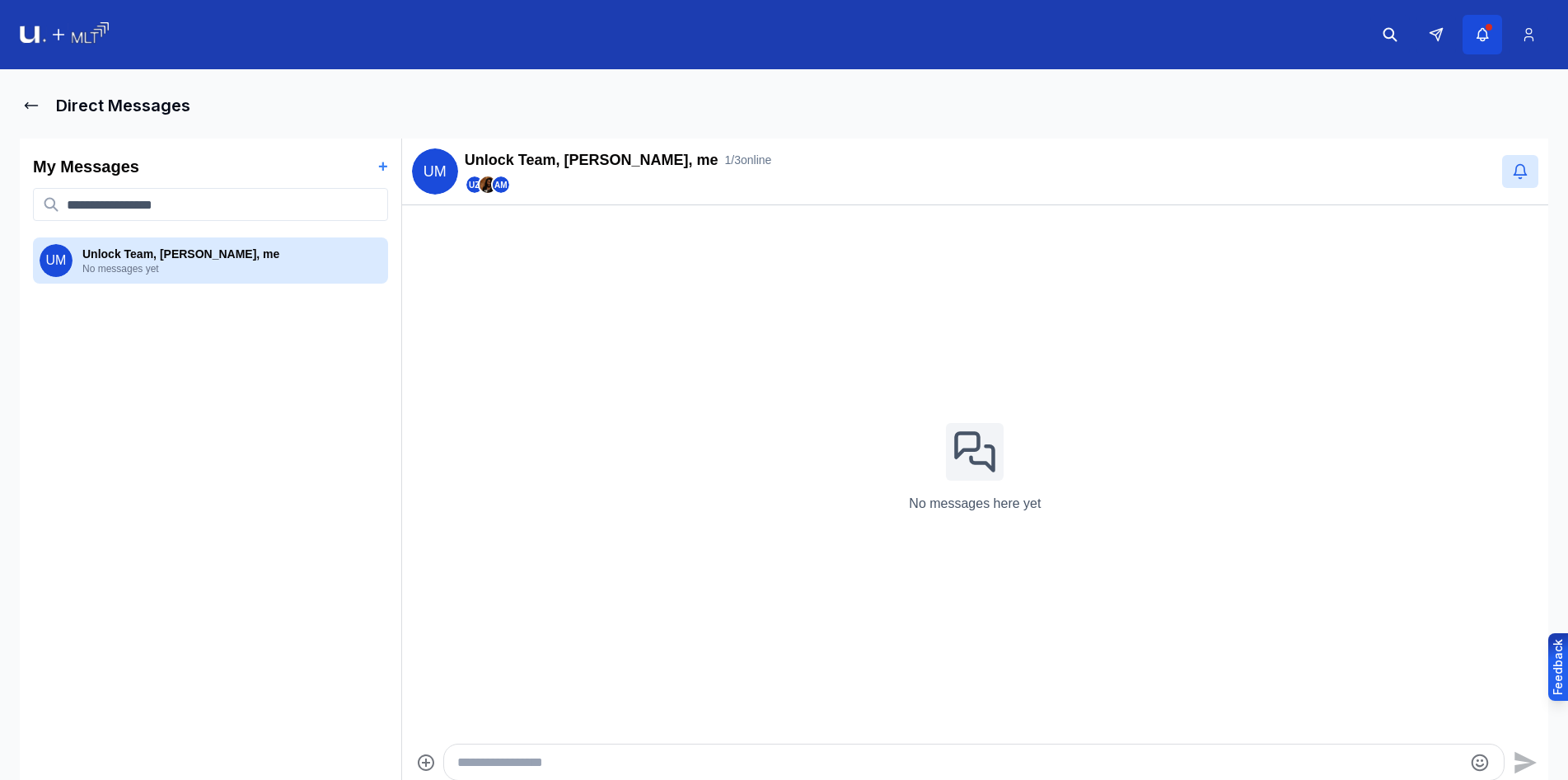
drag, startPoint x: 1486, startPoint y: 30, endPoint x: 1477, endPoint y: 40, distance: 13.5
click at [1486, 30] on icon "button" at bounding box center [1483, 35] width 17 height 17
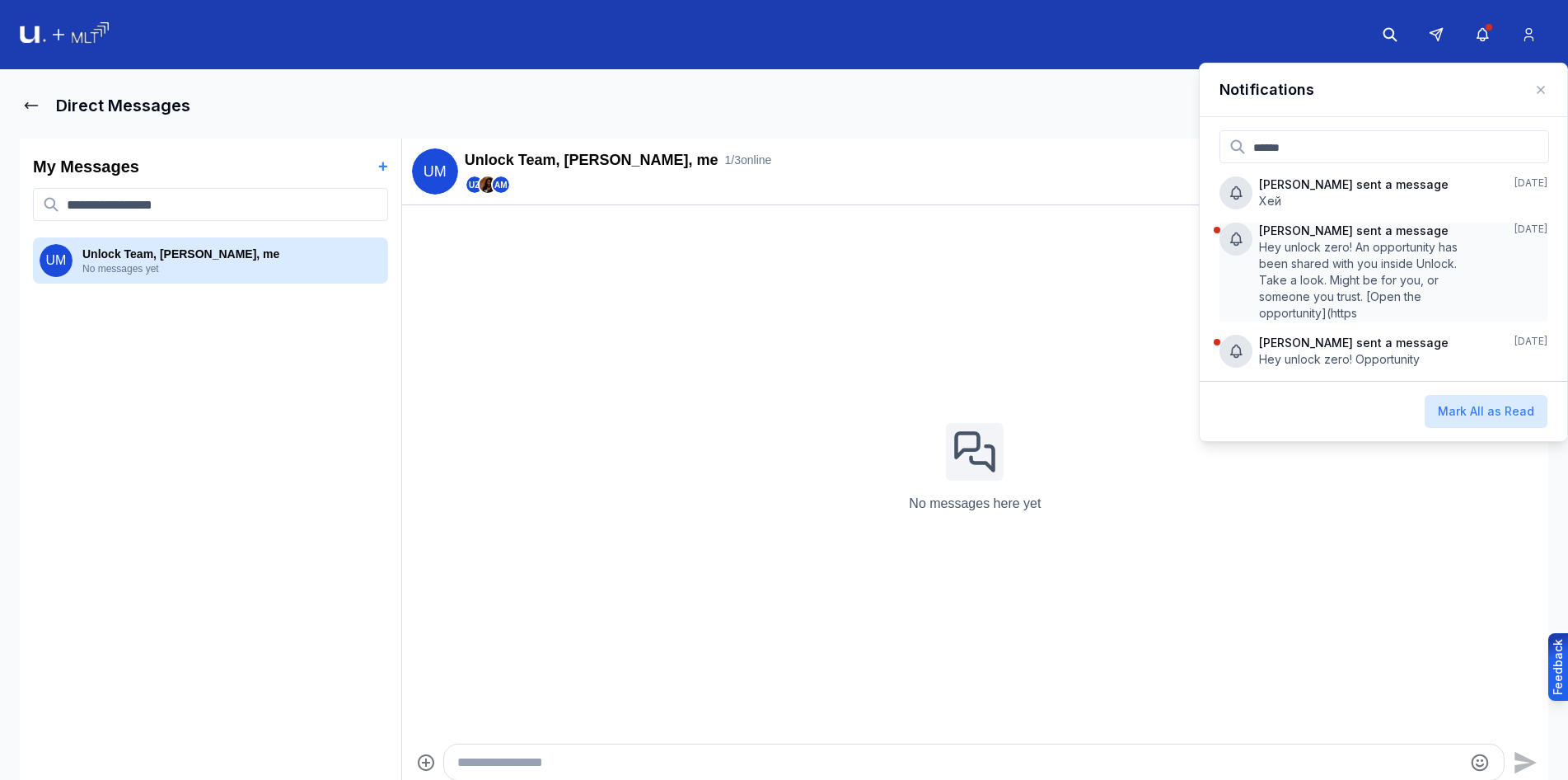
click at [1287, 296] on p "Hey unlock zero! An opportunity has been shared with you inside Unlock. Take a …" at bounding box center [1362, 280] width 207 height 83
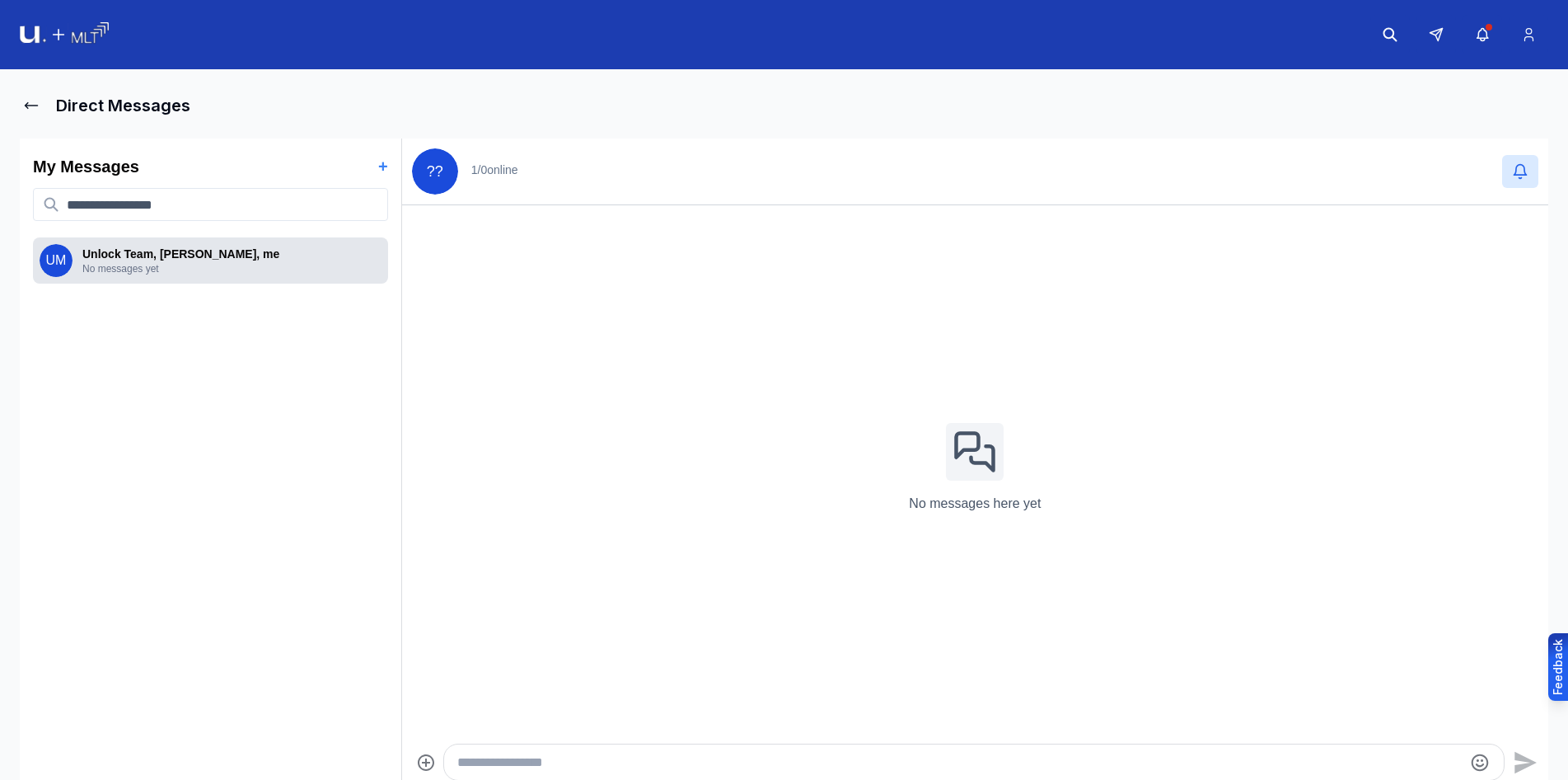
click at [177, 273] on p "No messages yet" at bounding box center [232, 268] width 299 height 13
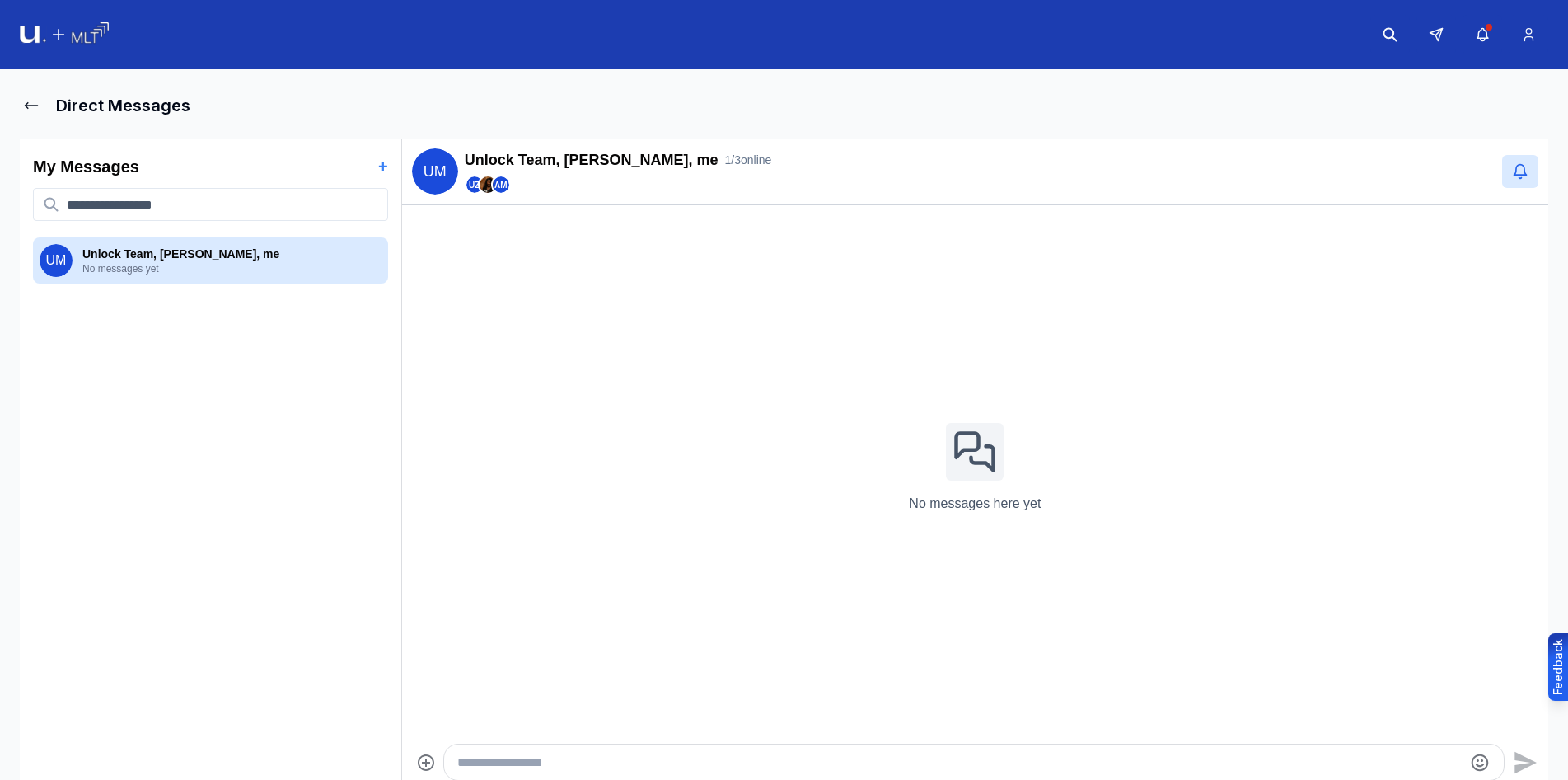
click at [88, 49] on header at bounding box center [784, 34] width 1568 height 69
click at [82, 33] on img at bounding box center [64, 35] width 89 height 26
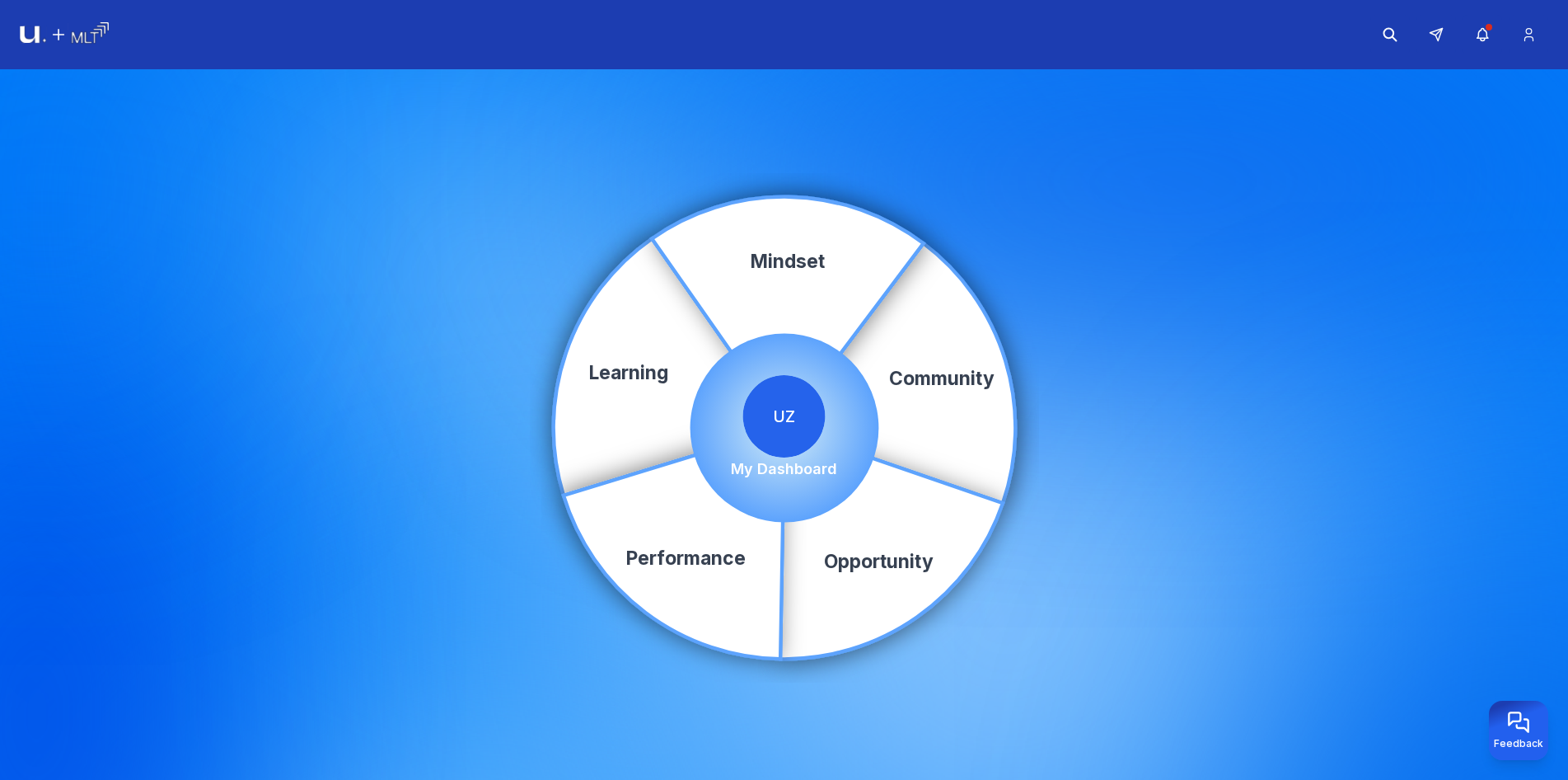
click at [1523, 63] on header at bounding box center [784, 34] width 1568 height 69
click at [1530, 41] on icon at bounding box center [1529, 35] width 17 height 17
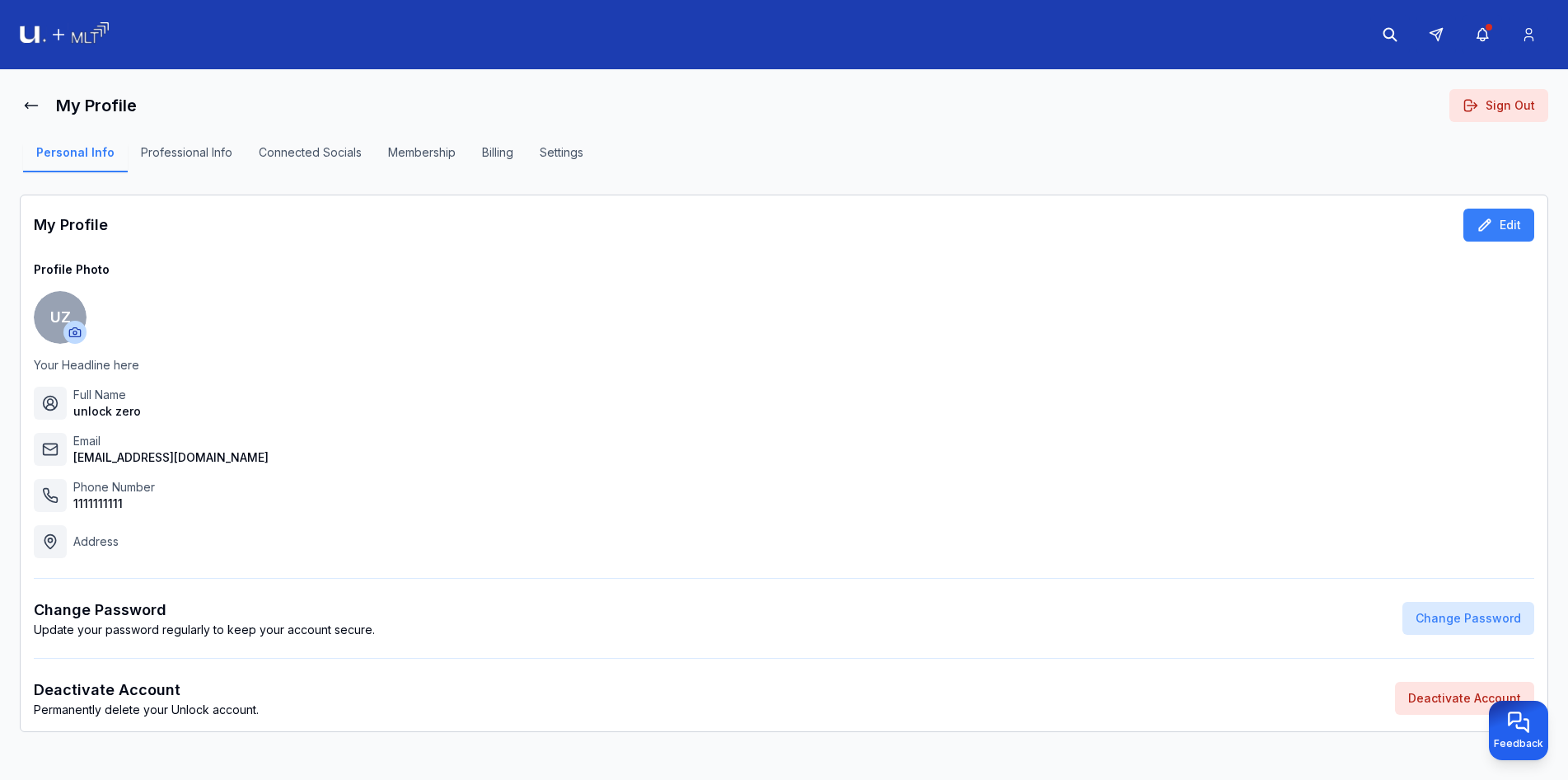
click at [1505, 111] on button "Sign Out" at bounding box center [1499, 106] width 99 height 33
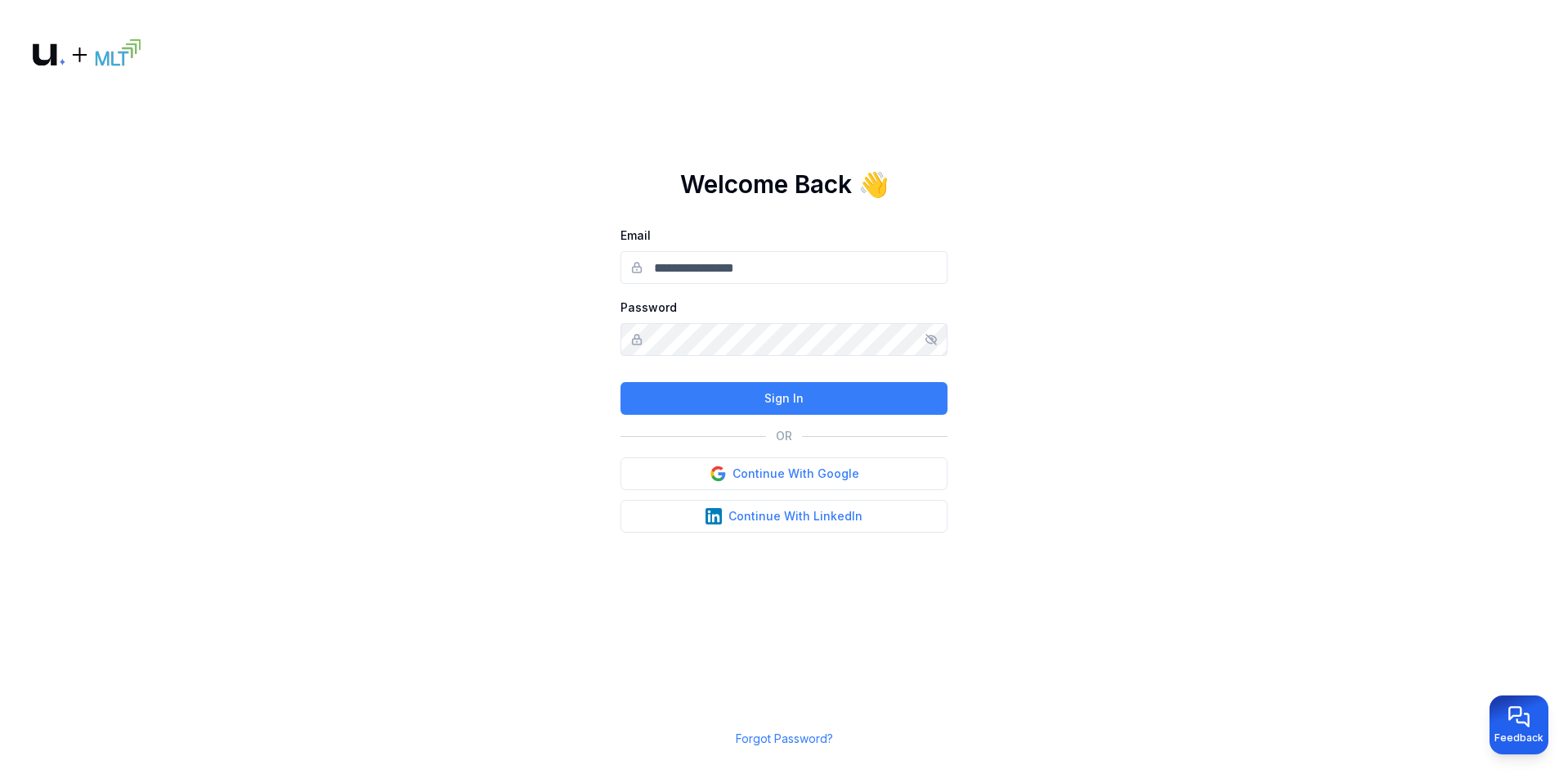
type input "**********"
click at [766, 272] on input "**********" at bounding box center [784, 267] width 327 height 33
drag, startPoint x: 766, startPoint y: 272, endPoint x: 768, endPoint y: 280, distance: 8.2
click at [766, 273] on input "**********" at bounding box center [784, 267] width 327 height 33
click at [1024, 268] on main "**********" at bounding box center [784, 387] width 1568 height 774
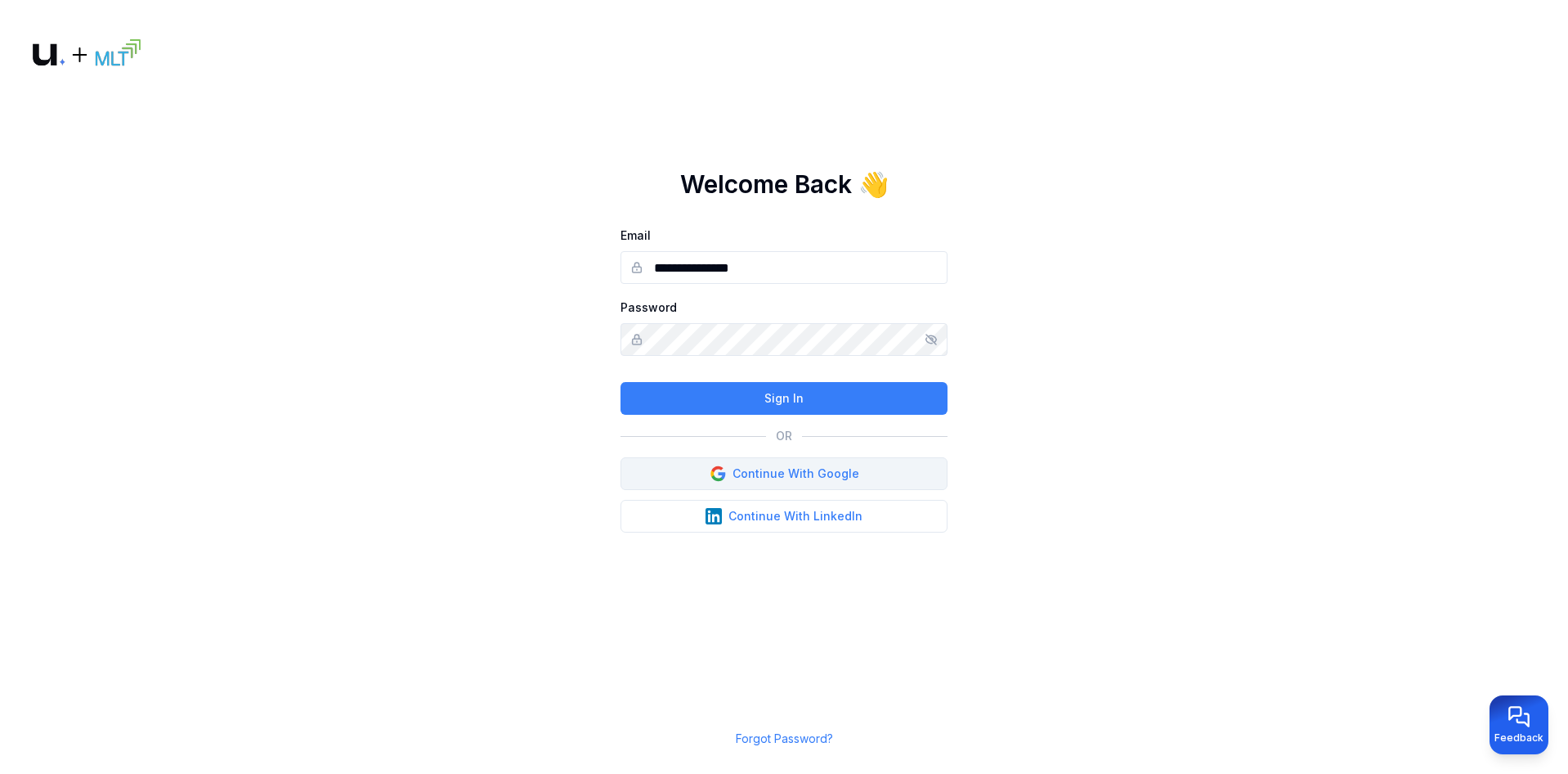
click at [799, 474] on button "Continue With Google" at bounding box center [784, 474] width 327 height 33
